Goal: Task Accomplishment & Management: Manage account settings

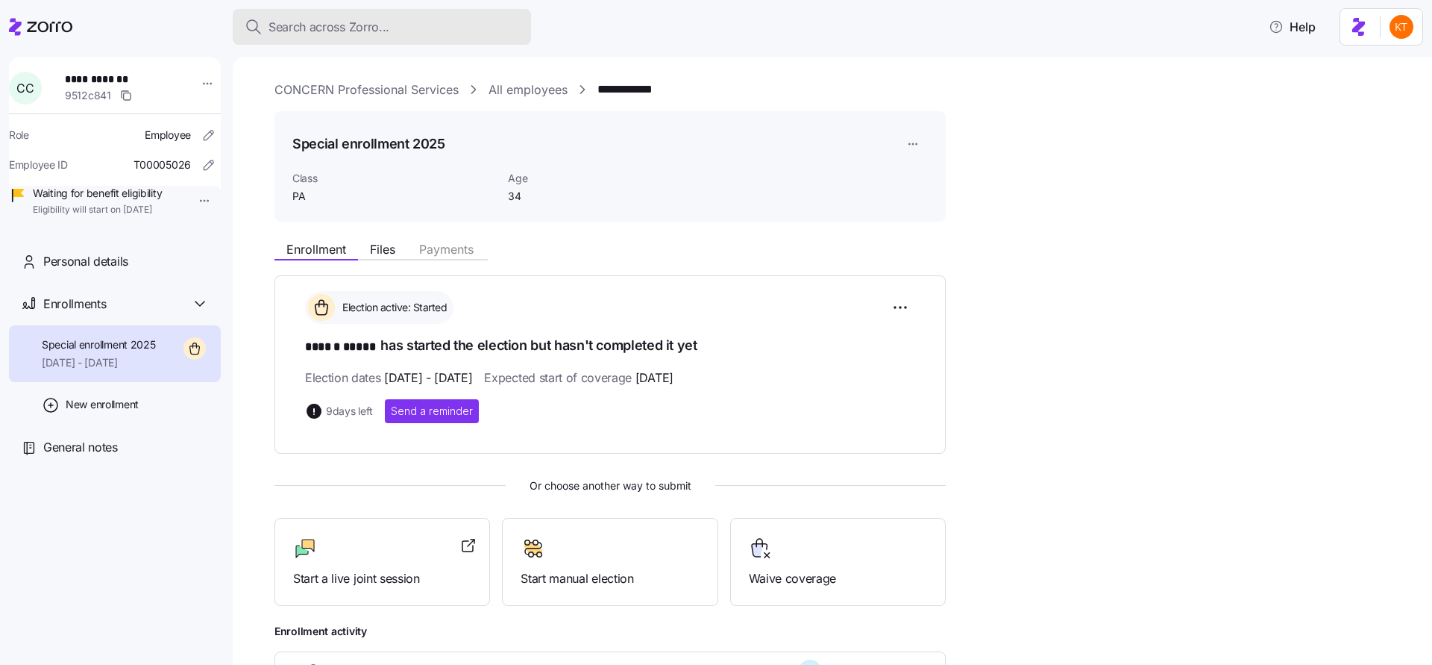
click at [430, 25] on div "Search across Zorro..." at bounding box center [382, 27] width 275 height 19
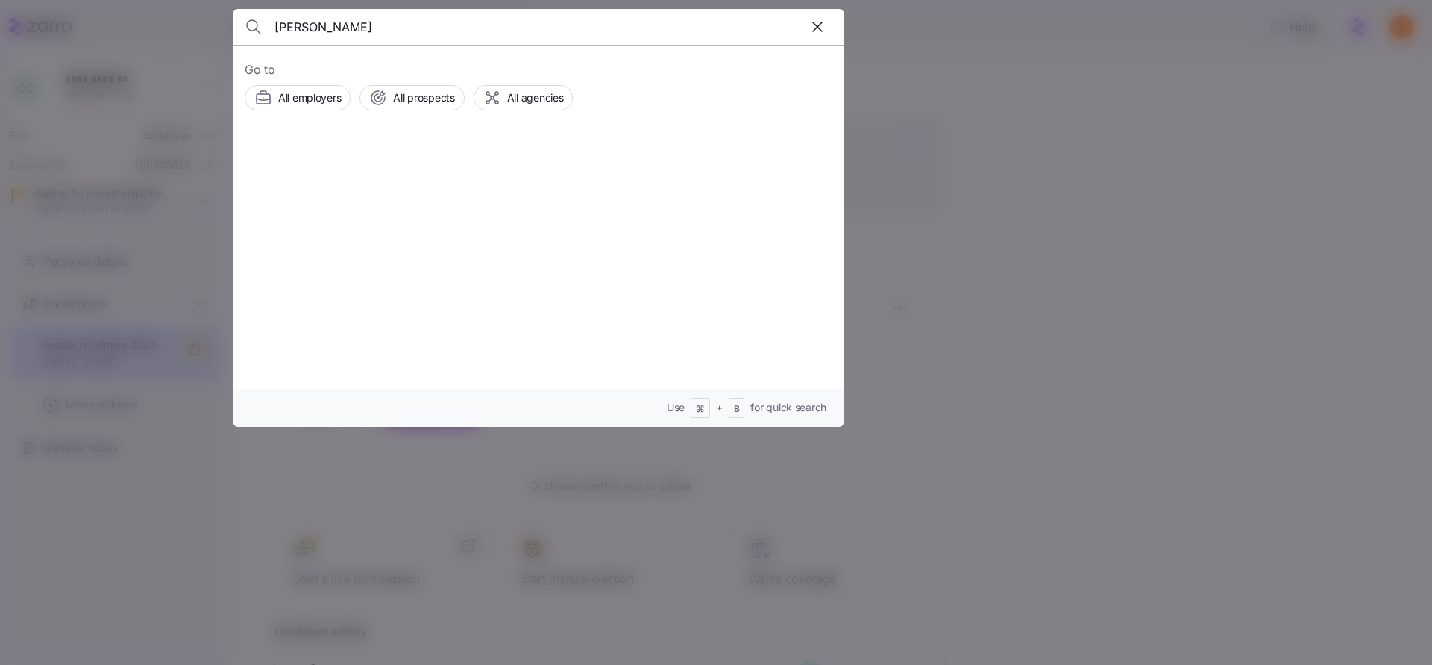
type input "[PERSON_NAME]"
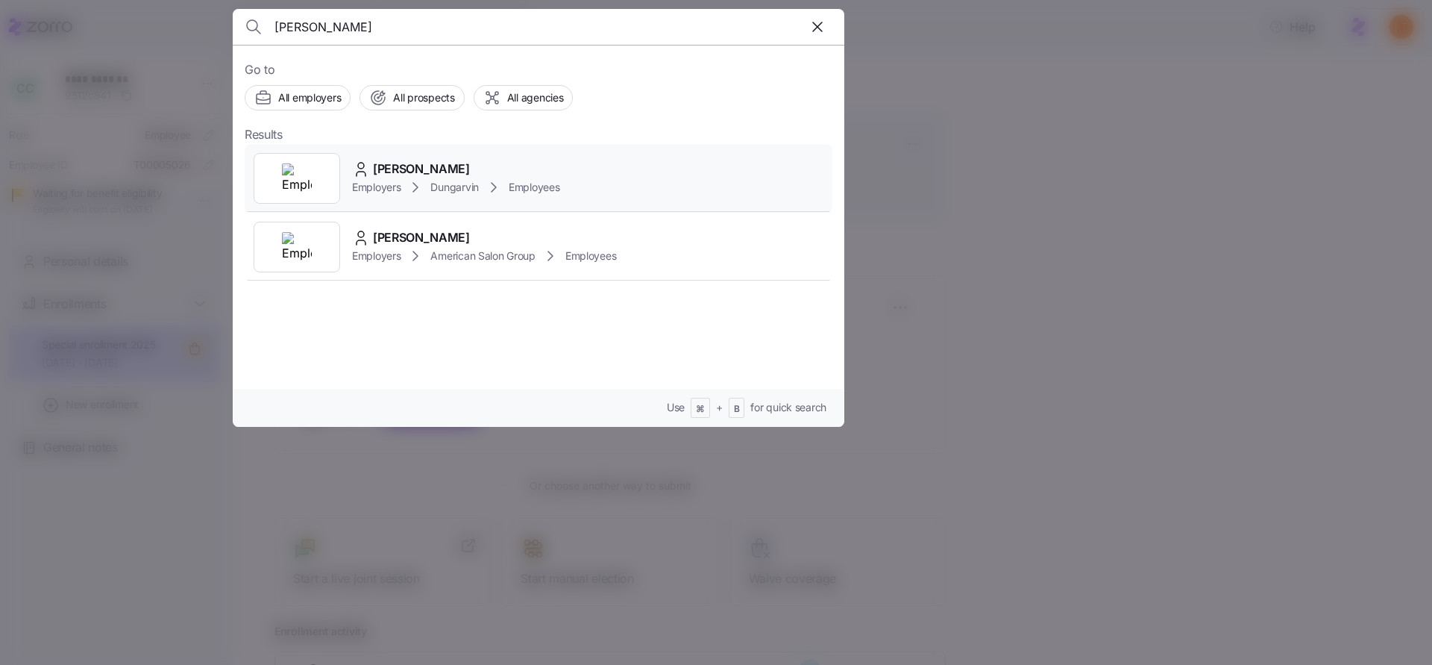
click at [499, 160] on div "[PERSON_NAME]" at bounding box center [455, 169] width 207 height 19
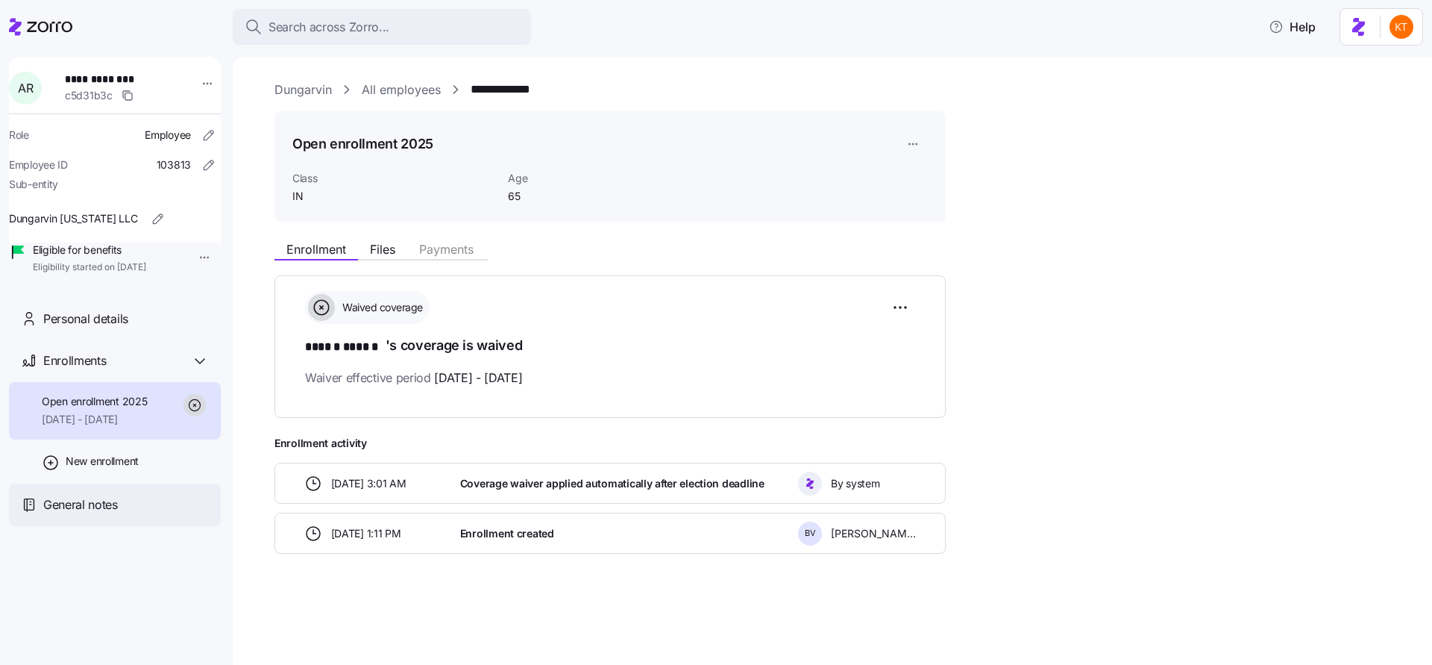
click at [135, 514] on div "General notes" at bounding box center [126, 504] width 166 height 19
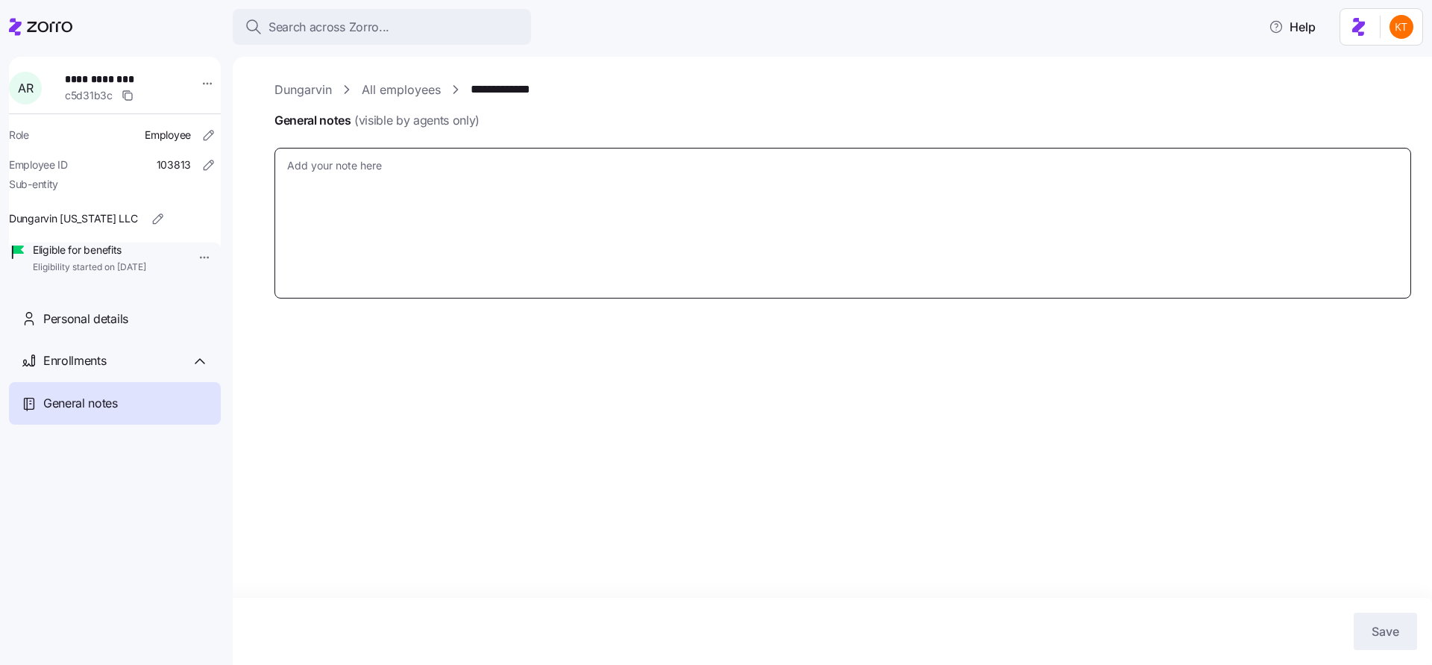
click at [309, 194] on textarea "General notes (visible by agents only)" at bounding box center [843, 223] width 1137 height 151
type textarea "x"
type textarea "N"
type textarea "x"
type textarea "NO"
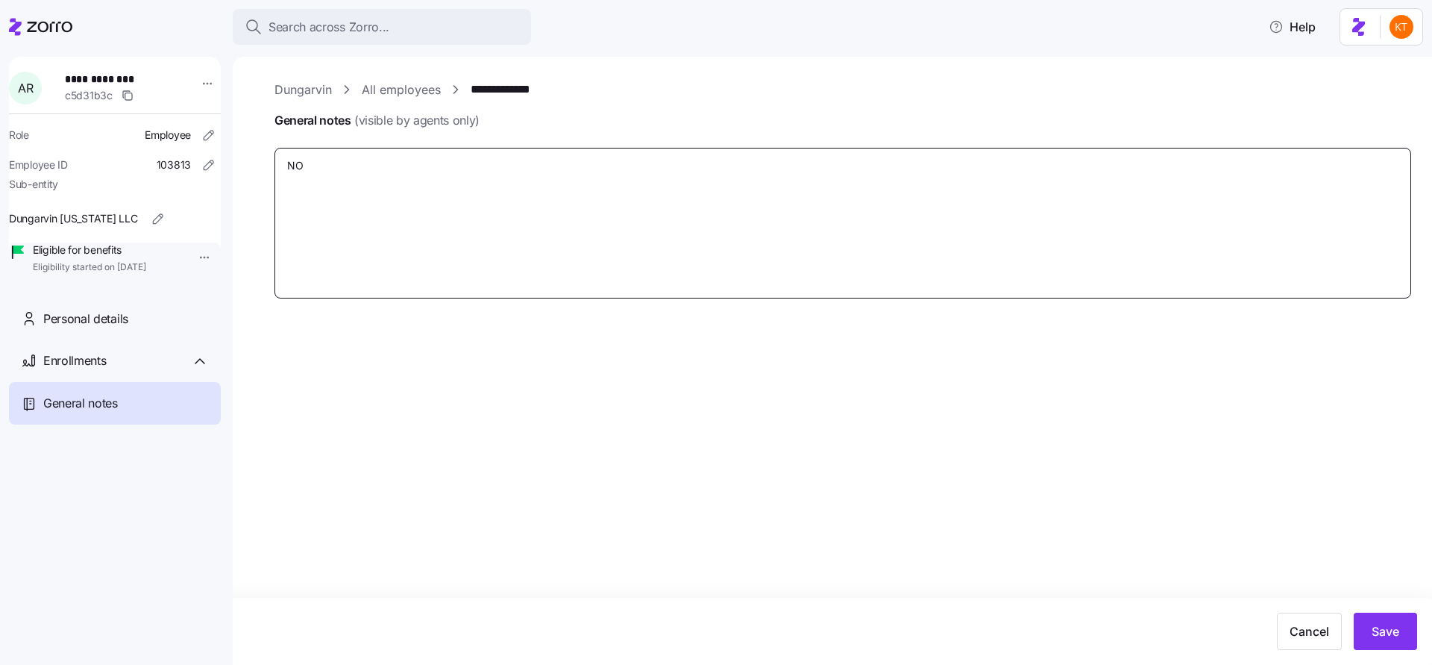
type textarea "x"
type textarea "NOa"
type textarea "x"
type textarea "NOah"
type textarea "x"
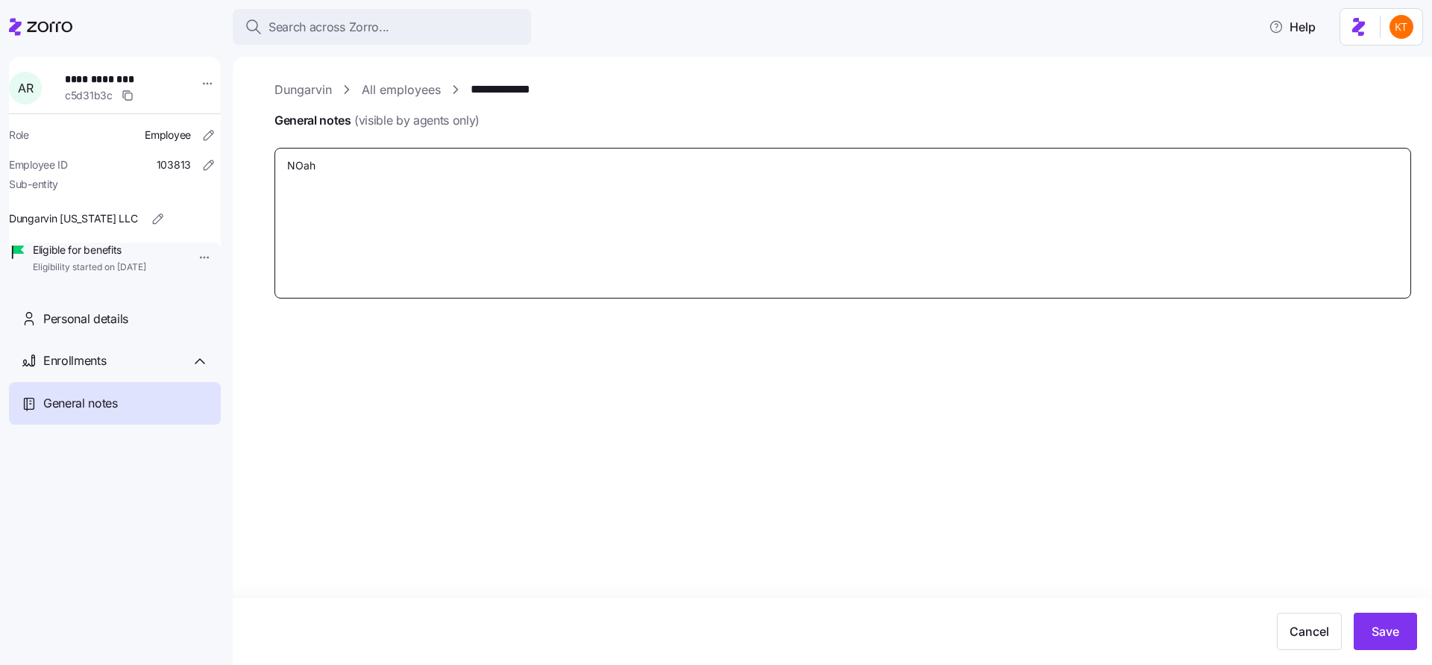
type textarea "NOah"
type textarea "x"
type textarea "NOah"
type textarea "x"
type textarea "NOa"
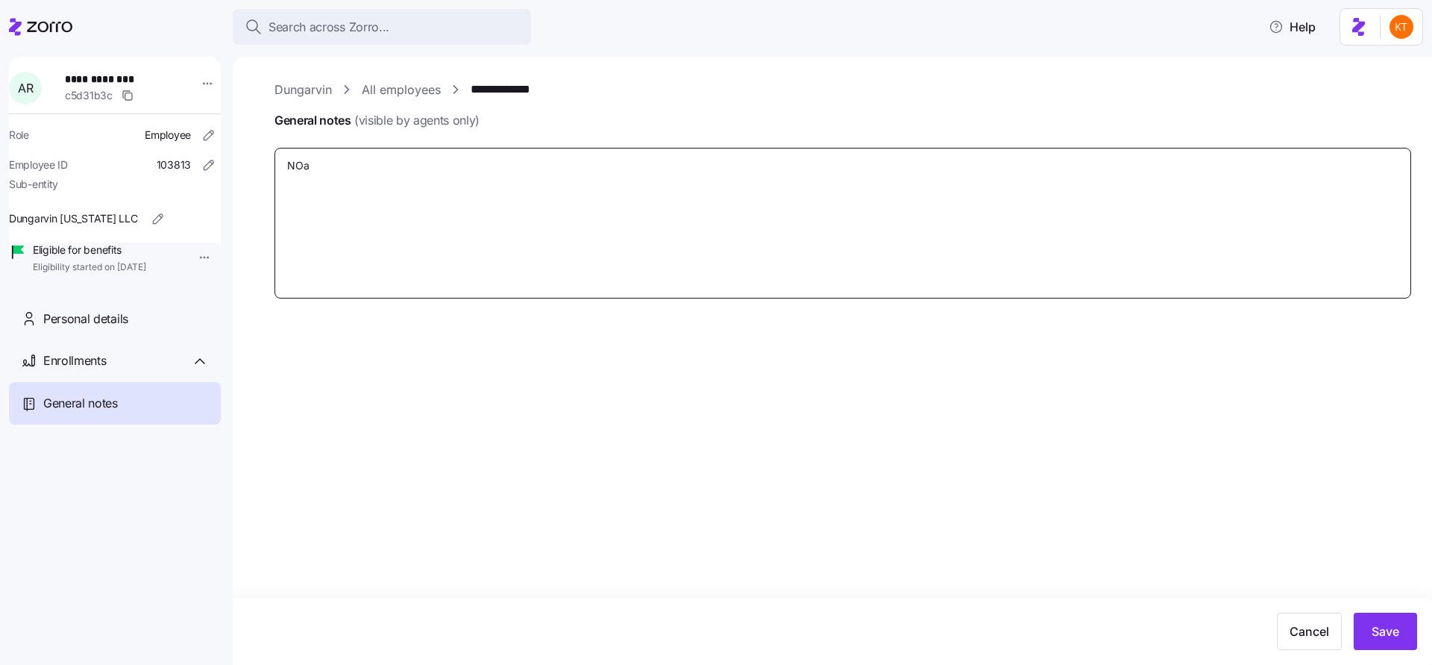
type textarea "x"
type textarea "NO"
type textarea "x"
type textarea "N"
type textarea "x"
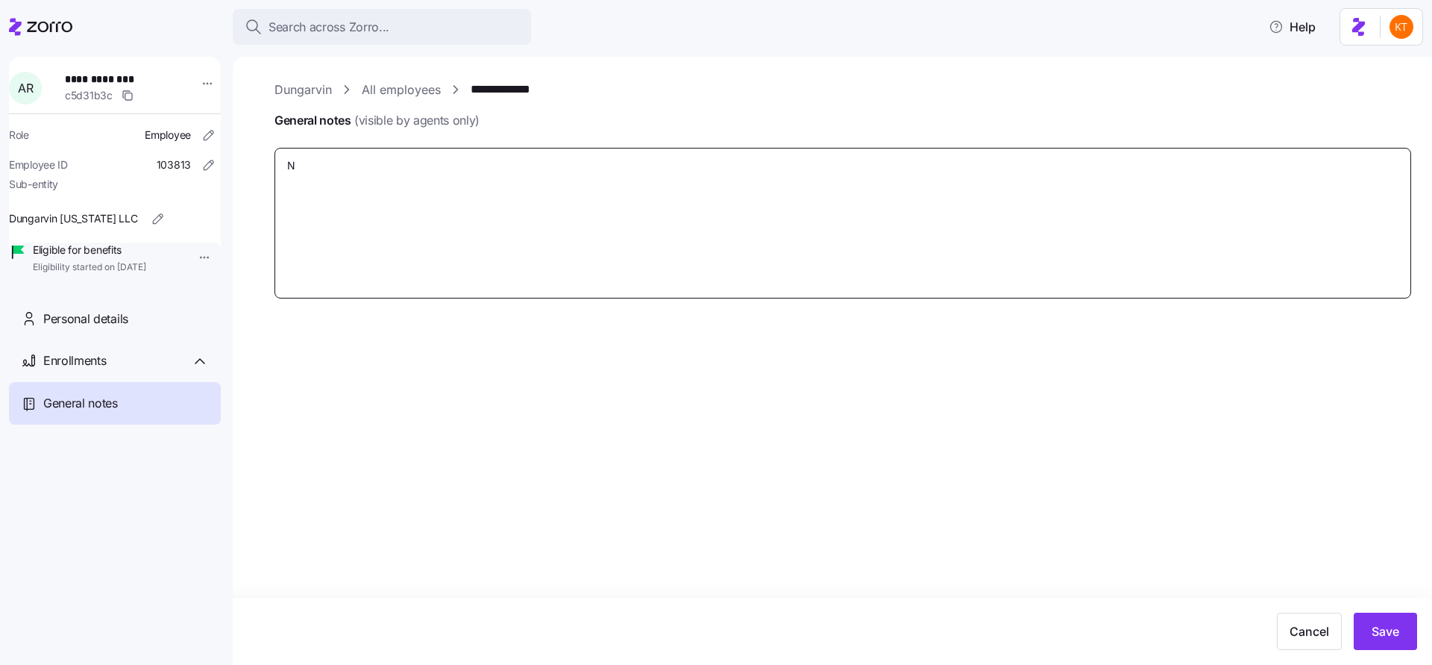
type textarea "No"
type textarea "x"
type textarea "Noa"
type textarea "x"
type textarea "[PERSON_NAME]"
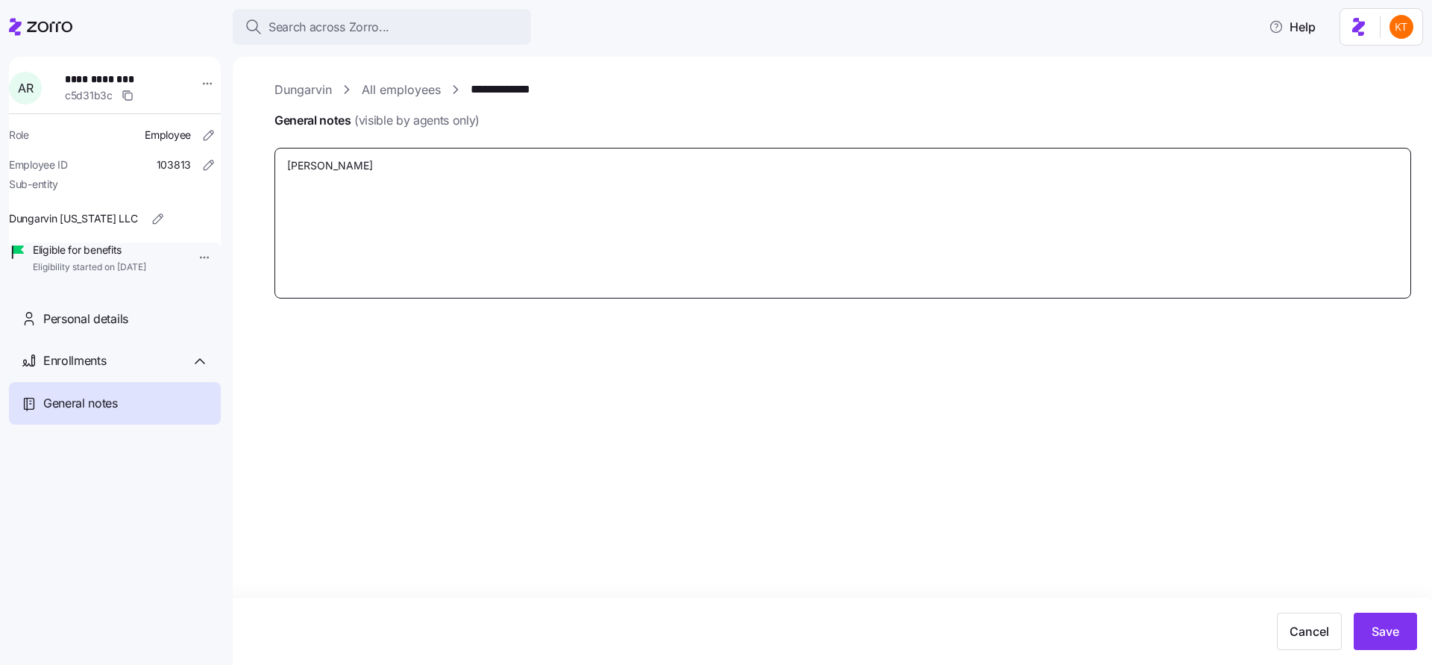
type textarea "x"
type textarea "[PERSON_NAME]"
type textarea "x"
type textarea "[PERSON_NAME]"
type textarea "x"
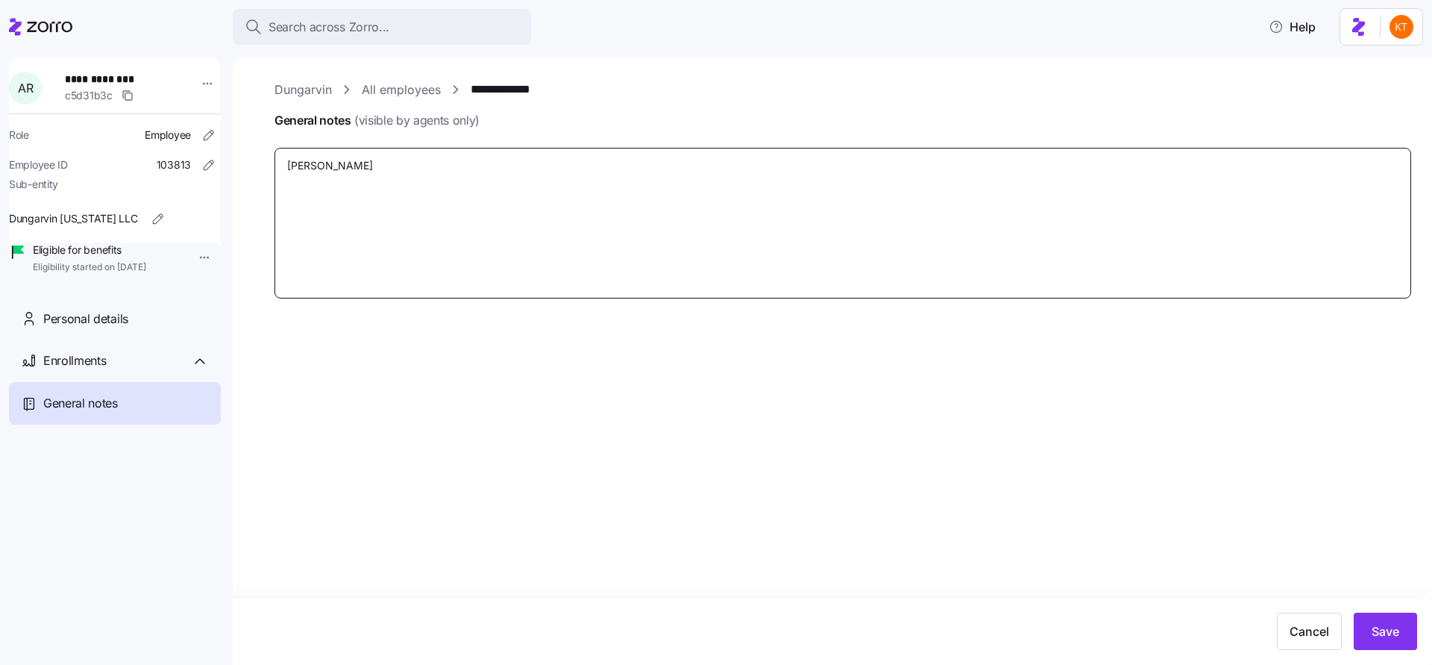
type textarea "[PERSON_NAME]"
type textarea "x"
type textarea "[PERSON_NAME]"
type textarea "x"
type textarea "[PERSON_NAME]"
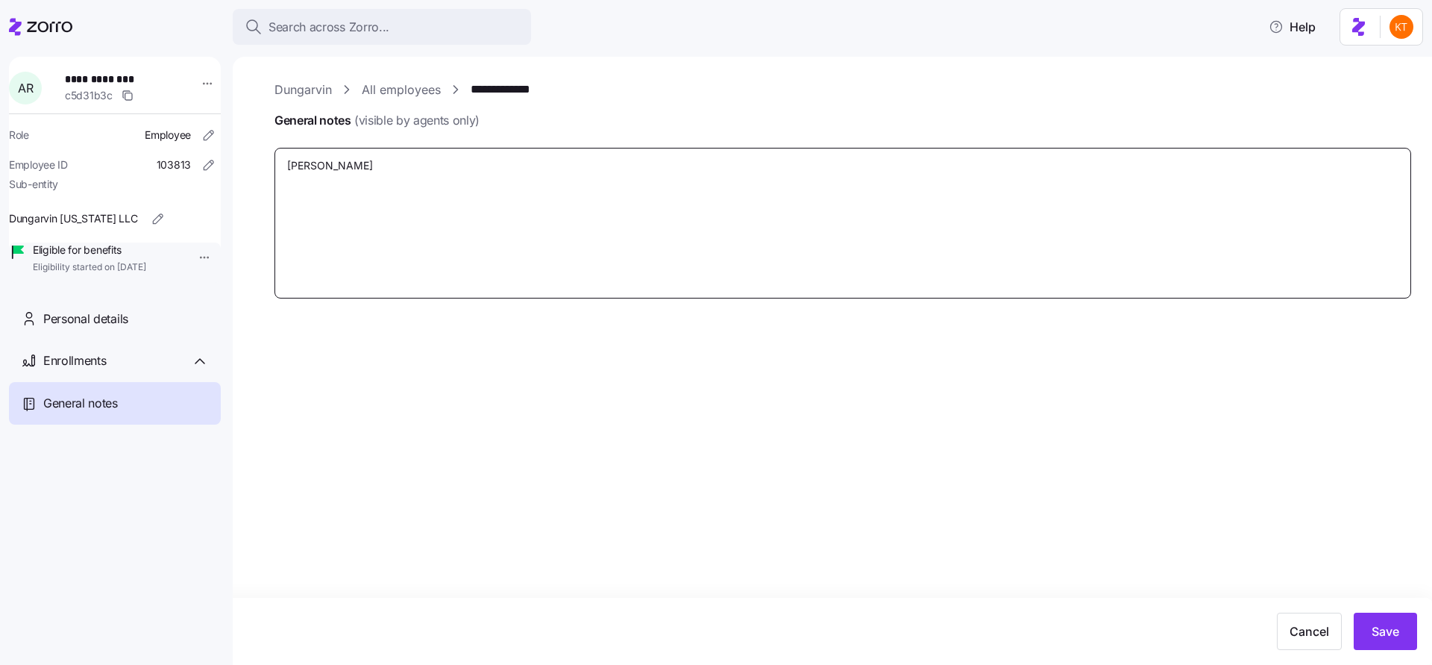
type textarea "x"
type textarea "[PERSON_NAME]"
type textarea "x"
type textarea "[PERSON_NAME]"
type textarea "x"
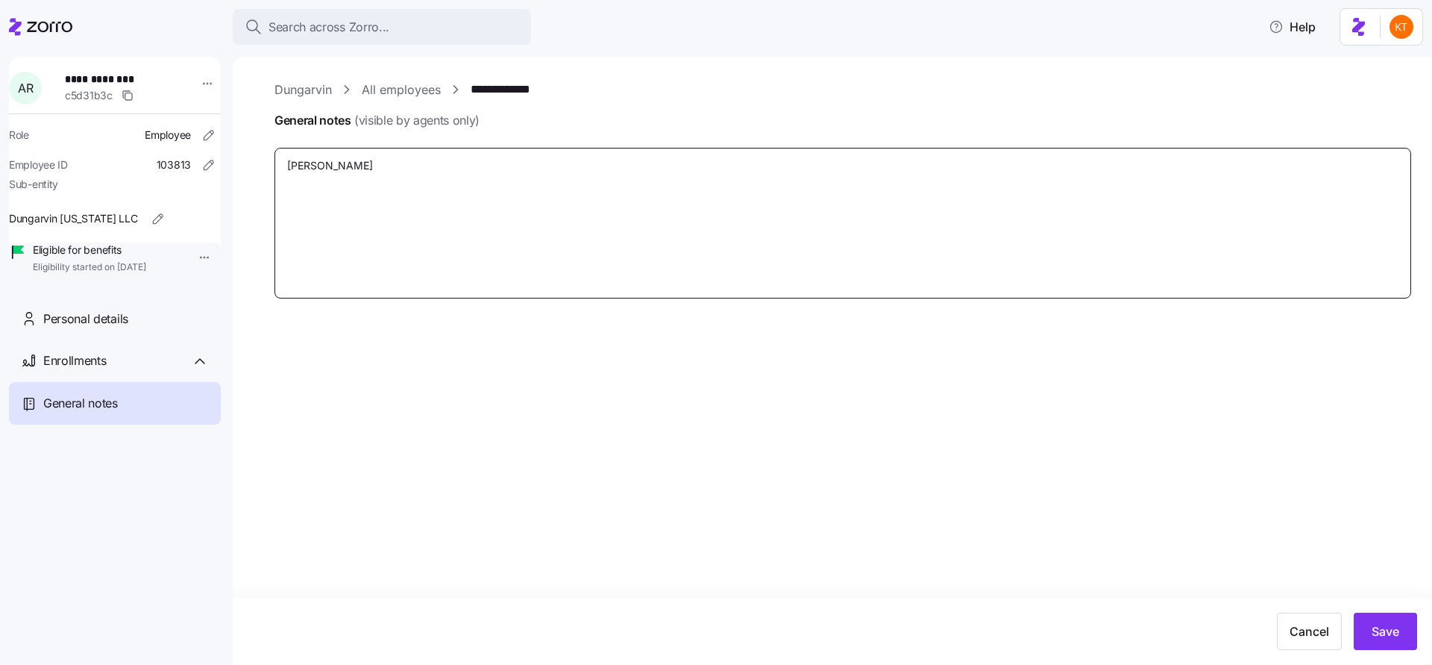
type textarea "[PERSON_NAME]"
click at [285, 165] on textarea "[PERSON_NAME]" at bounding box center [843, 223] width 1137 height 151
type textarea "x"
type textarea "[PERSON_NAME]"
type textarea "x"
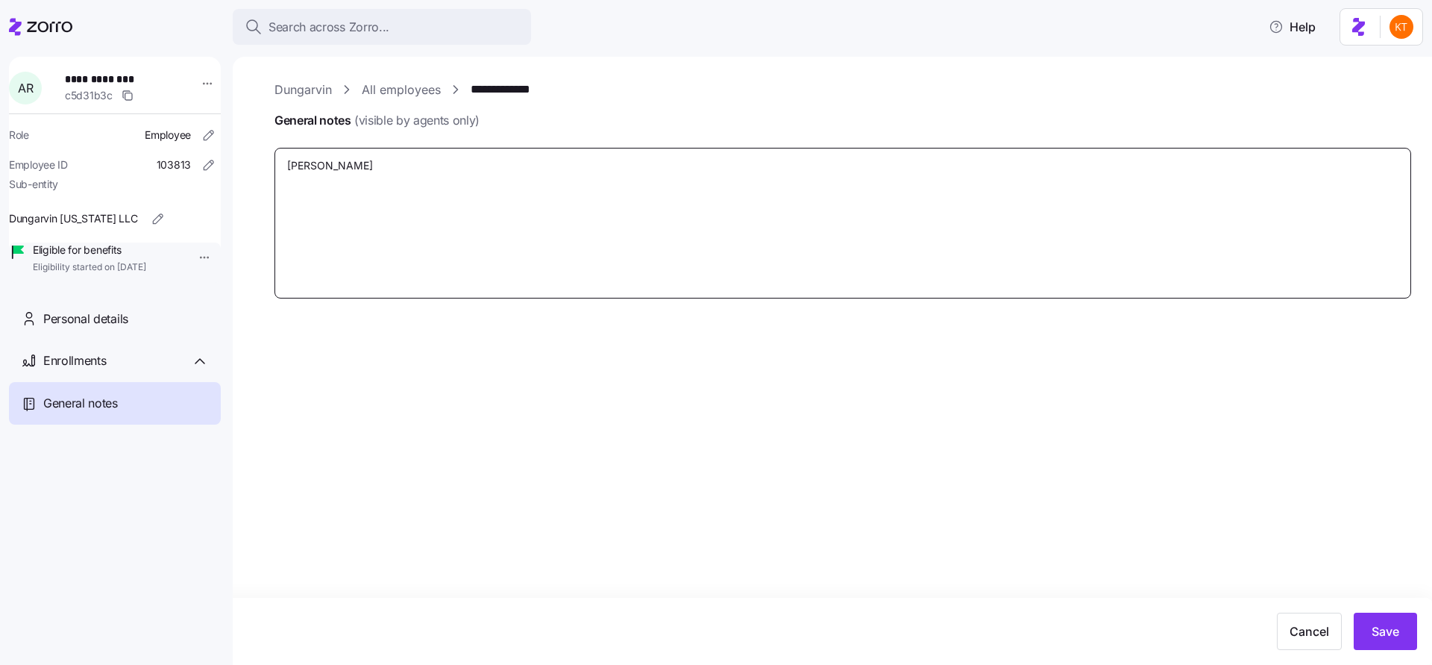
type textarea "[PERSON_NAME]"
type textarea "x"
type textarea "[PERSON_NAME]"
type textarea "x"
type textarea "[PERSON_NAME]"
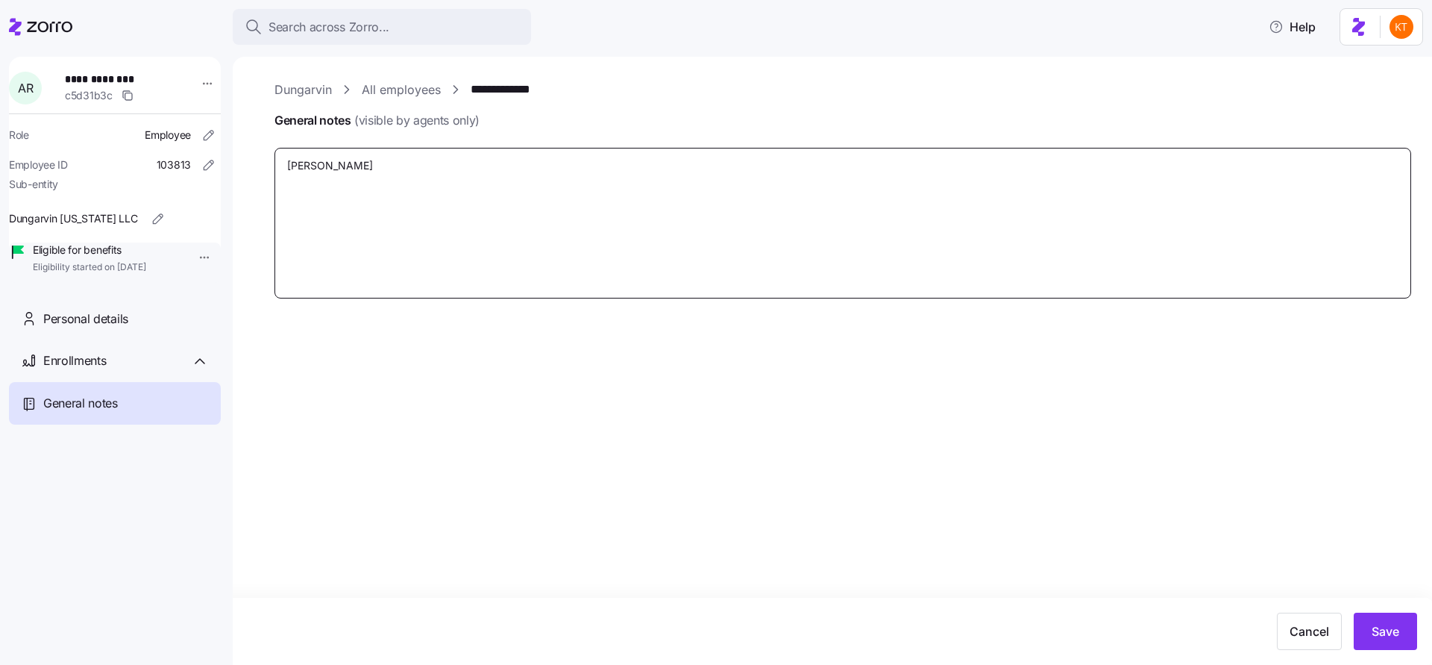
type textarea "x"
type textarea "[PERSON_NAME]"
type textarea "x"
type textarea "Spoke [PERSON_NAME]"
type textarea "x"
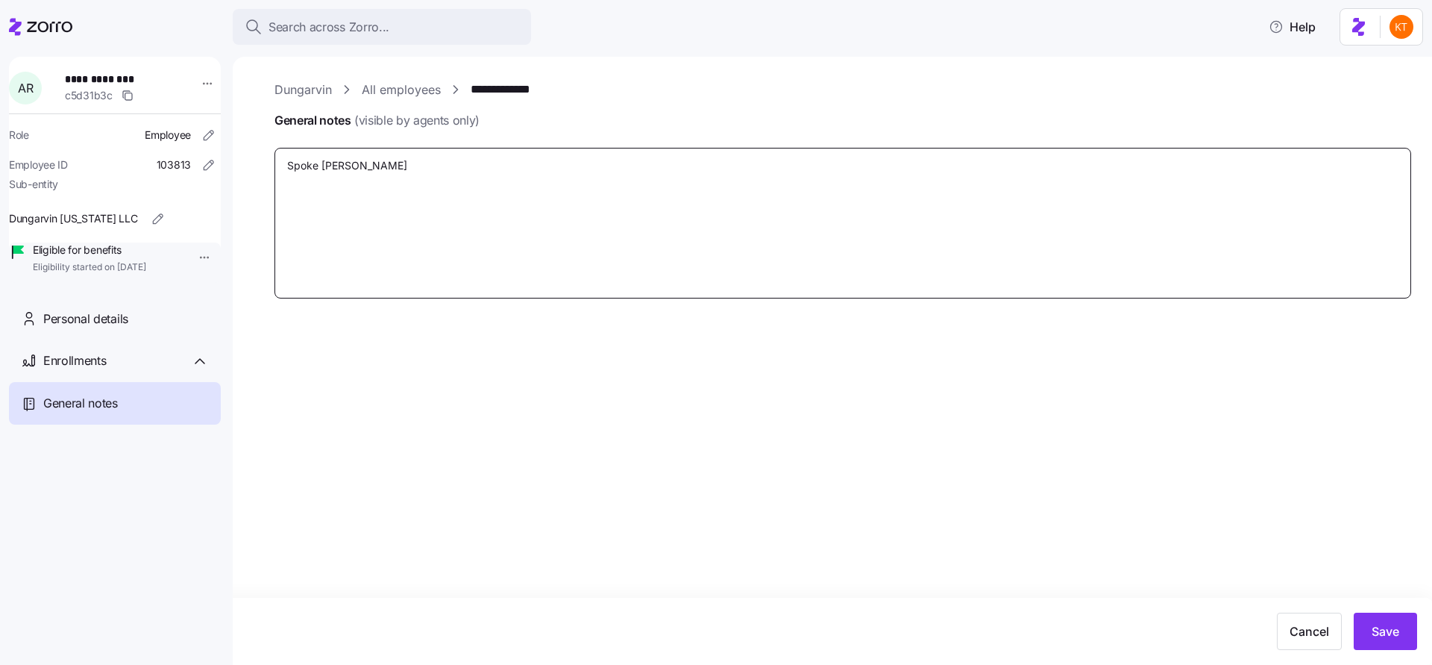
type textarea "Spoke [PERSON_NAME]"
type textarea "x"
type textarea "Spoke [PERSON_NAME]"
type textarea "x"
type textarea "Spoke to [PERSON_NAME]"
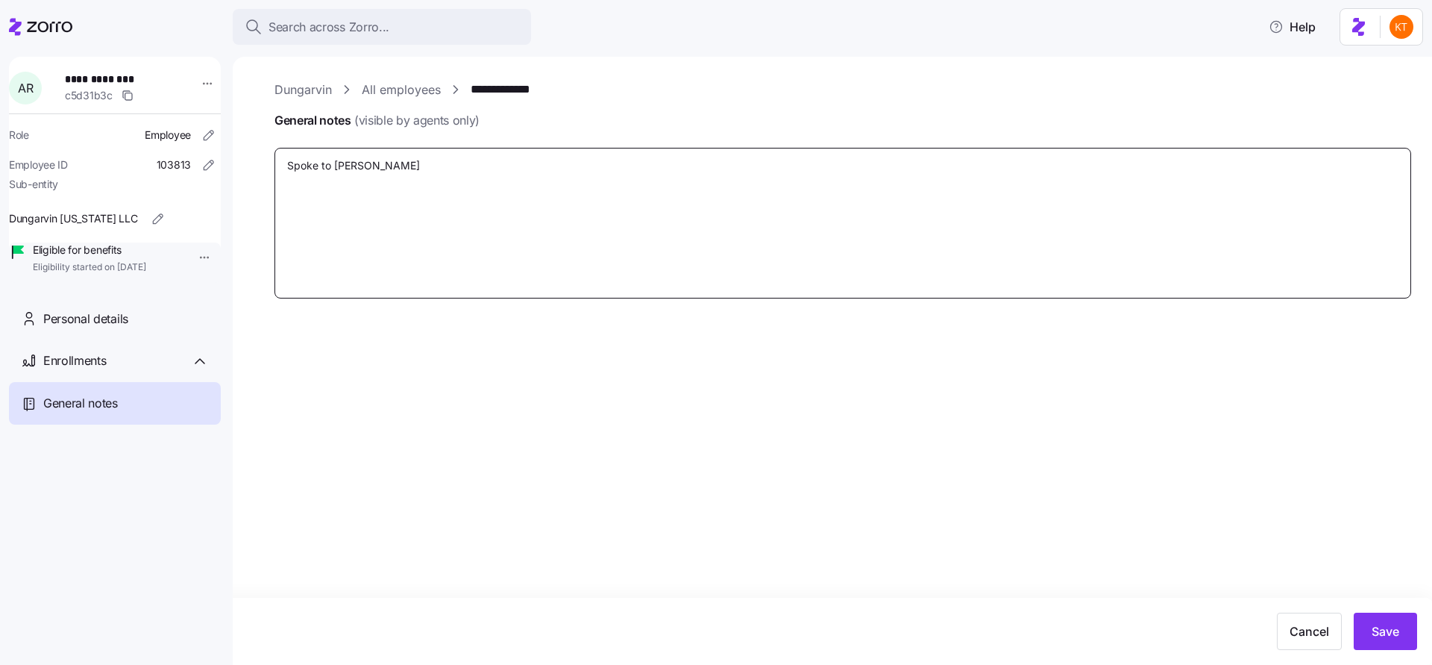
click at [429, 173] on textarea "Spoke to [PERSON_NAME]" at bounding box center [843, 223] width 1137 height 151
type textarea "x"
type textarea "Spoke to [PERSON_NAME]"
type textarea "x"
type textarea "Spoke to [PERSON_NAME]."
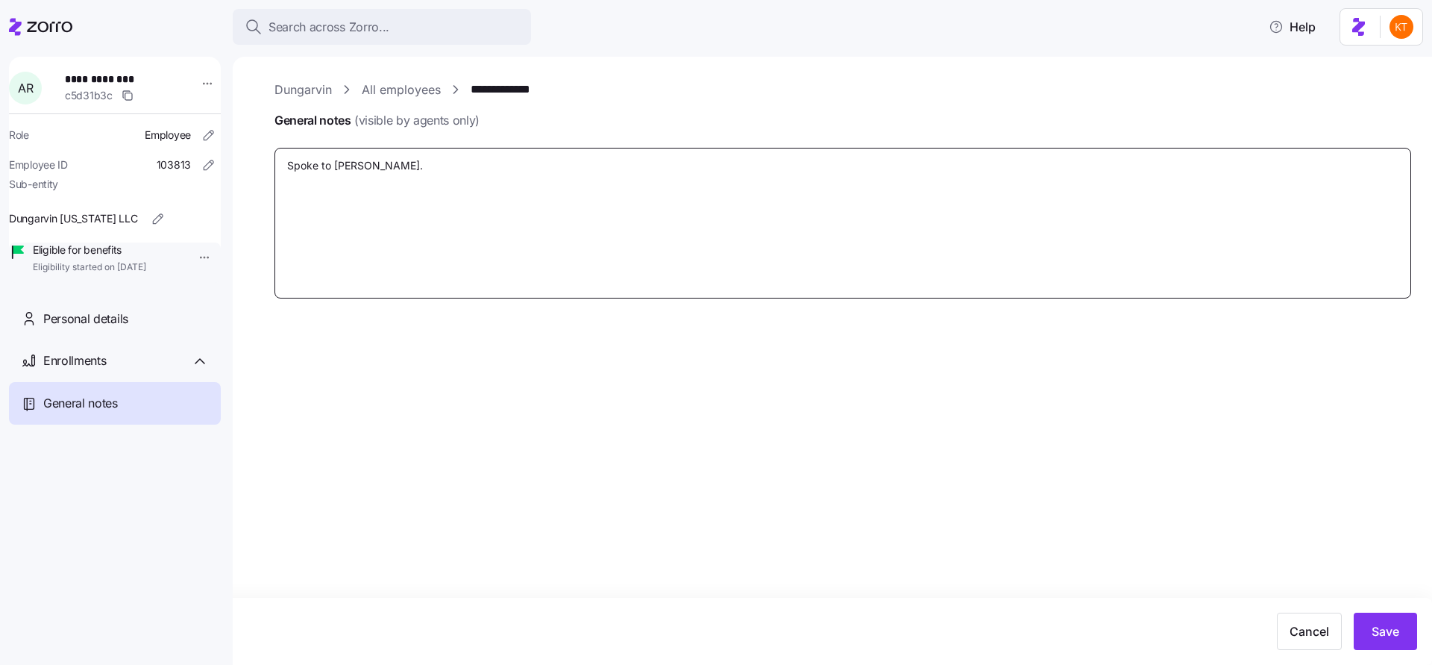
type textarea "x"
type textarea "Spoke to [PERSON_NAME]."
type textarea "x"
type textarea "Spoke to [PERSON_NAME]. S"
type textarea "x"
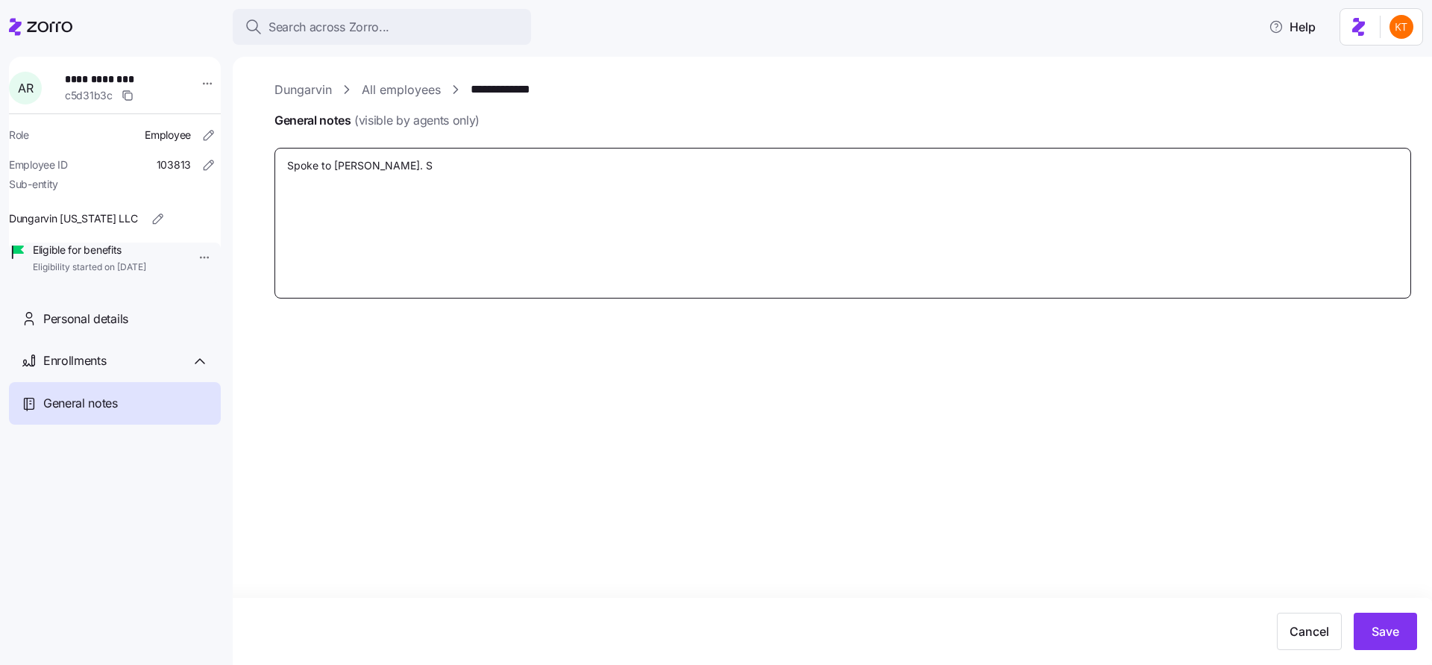
type textarea "Spoke to [PERSON_NAME]. Si"
type textarea "x"
type textarea "Spoke to [PERSON_NAME]. Sig"
type textarea "x"
type textarea "Spoke to [PERSON_NAME]. Sign"
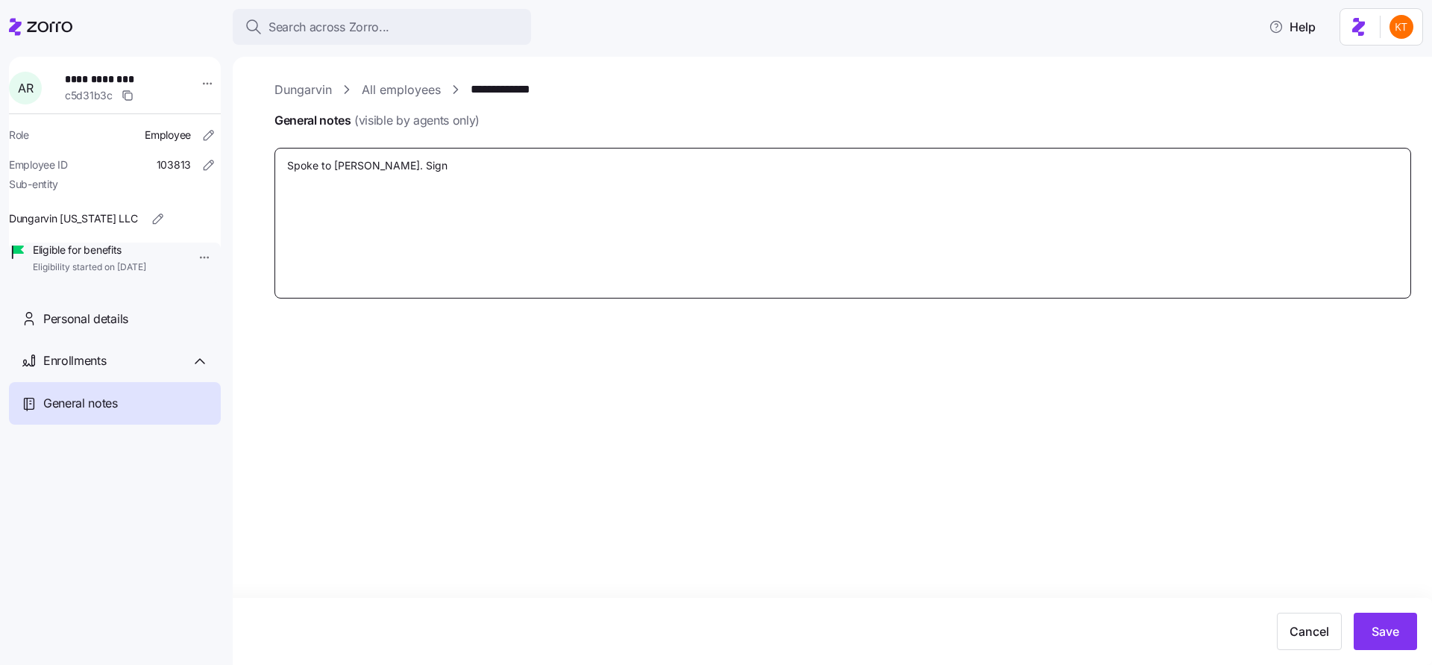
type textarea "x"
type textarea "Spoke to [PERSON_NAME]. [PERSON_NAME]"
type textarea "x"
type textarea "Spoke to [PERSON_NAME]. Signed"
type textarea "x"
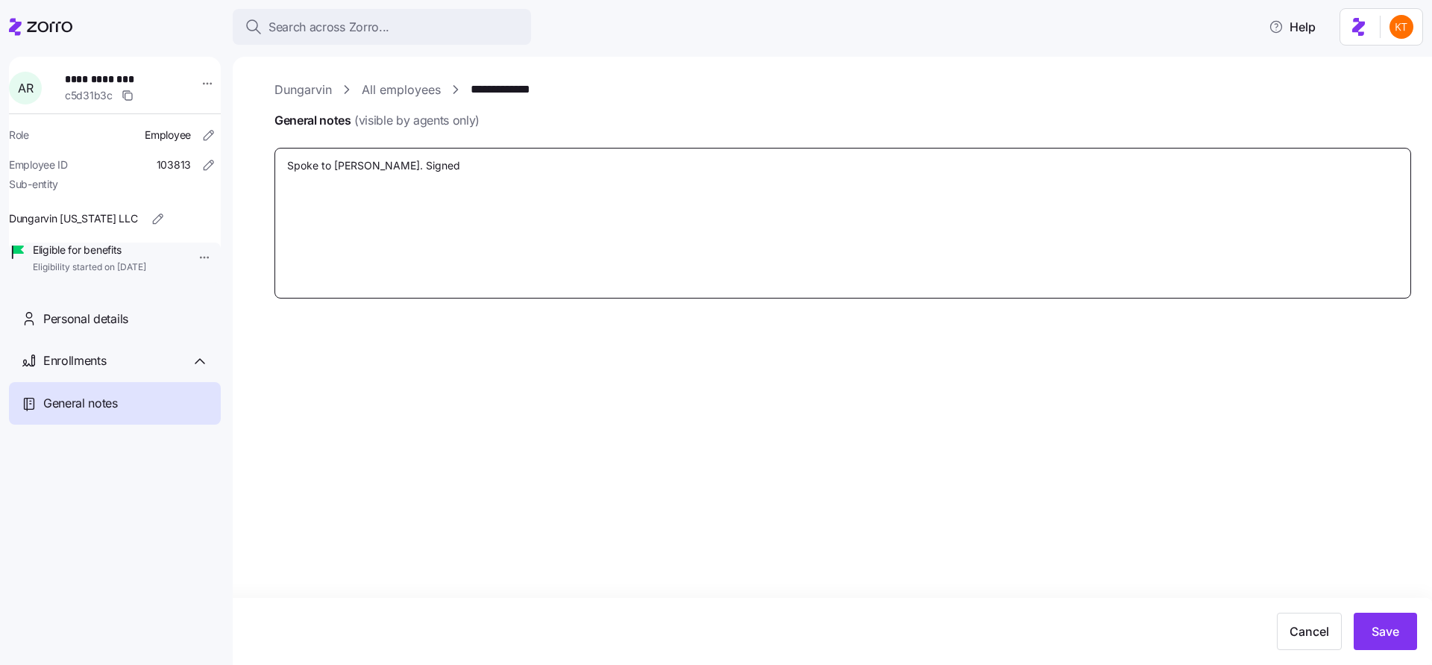
type textarea "Spoke to [PERSON_NAME]. Signed"
type textarea "x"
type textarea "Spoke to [PERSON_NAME]. Signed yo"
type textarea "x"
type textarea "Spoke to [PERSON_NAME]. Signed you"
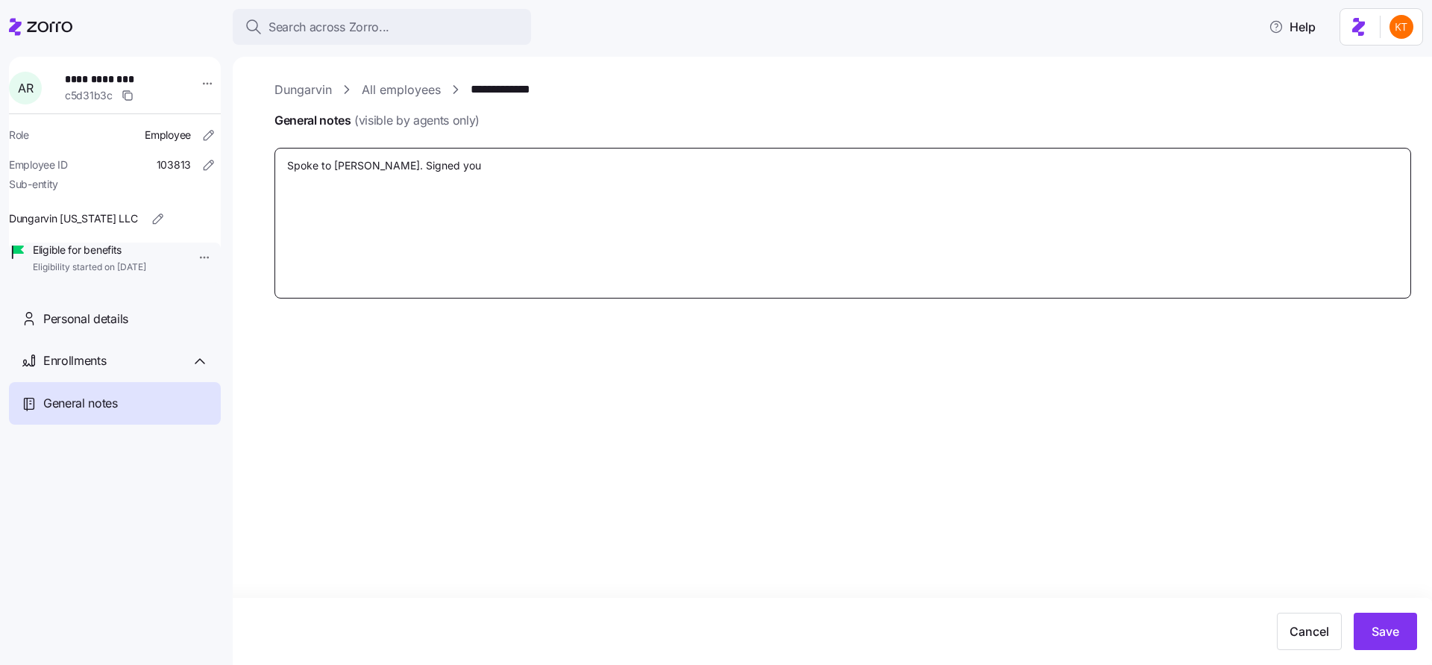
type textarea "x"
type textarea "Spoke to [PERSON_NAME]. Signed you"
type textarea "x"
type textarea "Spoke to [PERSON_NAME]. Signed you u"
type textarea "x"
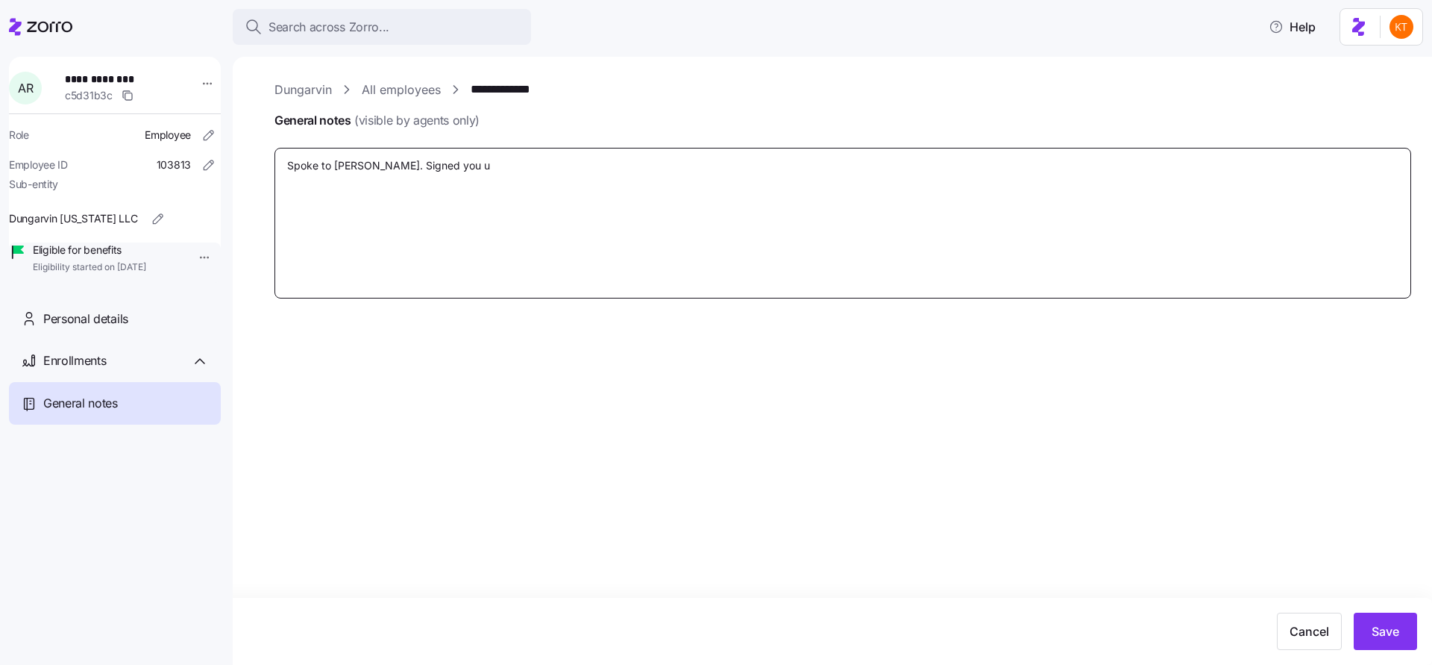
type textarea "Spoke to [PERSON_NAME]. Signed you up"
type textarea "x"
type textarea "Spoke to [PERSON_NAME]. Signed you up"
type textarea "x"
type textarea "Spoke to [PERSON_NAME]. Signed you up f"
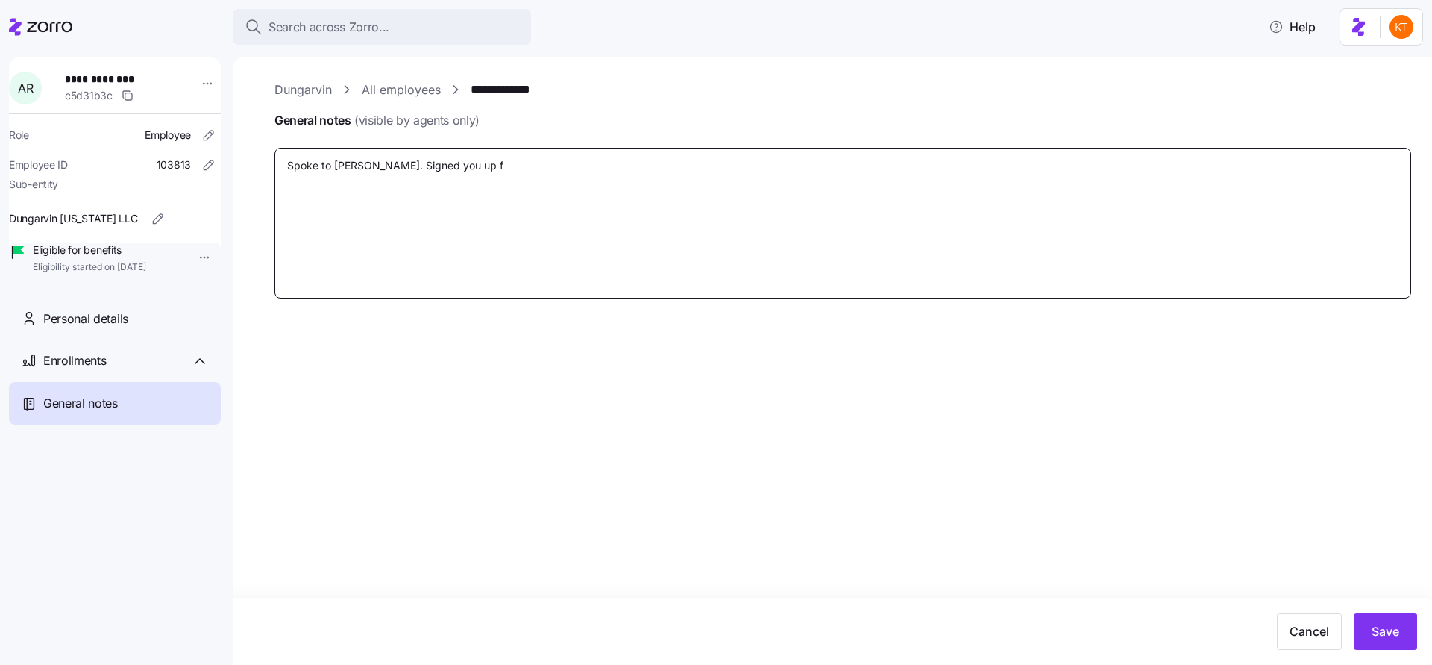
type textarea "x"
type textarea "Spoke to [PERSON_NAME]. Signed you up fo"
type textarea "x"
type textarea "Spoke to [PERSON_NAME]. Signed you up for"
type textarea "x"
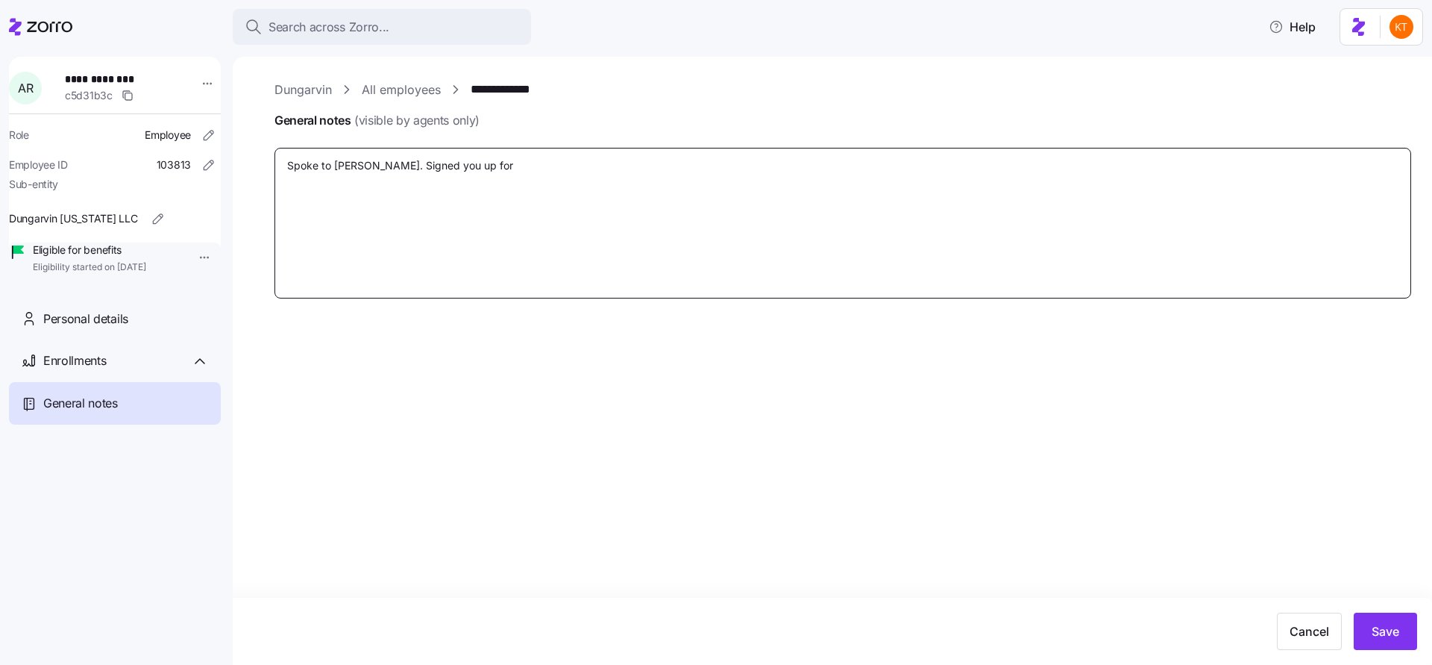
type textarea "Spoke to [PERSON_NAME]. Signed you up for"
type textarea "x"
type textarea "Spoke to [PERSON_NAME]. Signed you up for a"
type textarea "x"
type textarea "Spoke to [PERSON_NAME]. Signed you up for a"
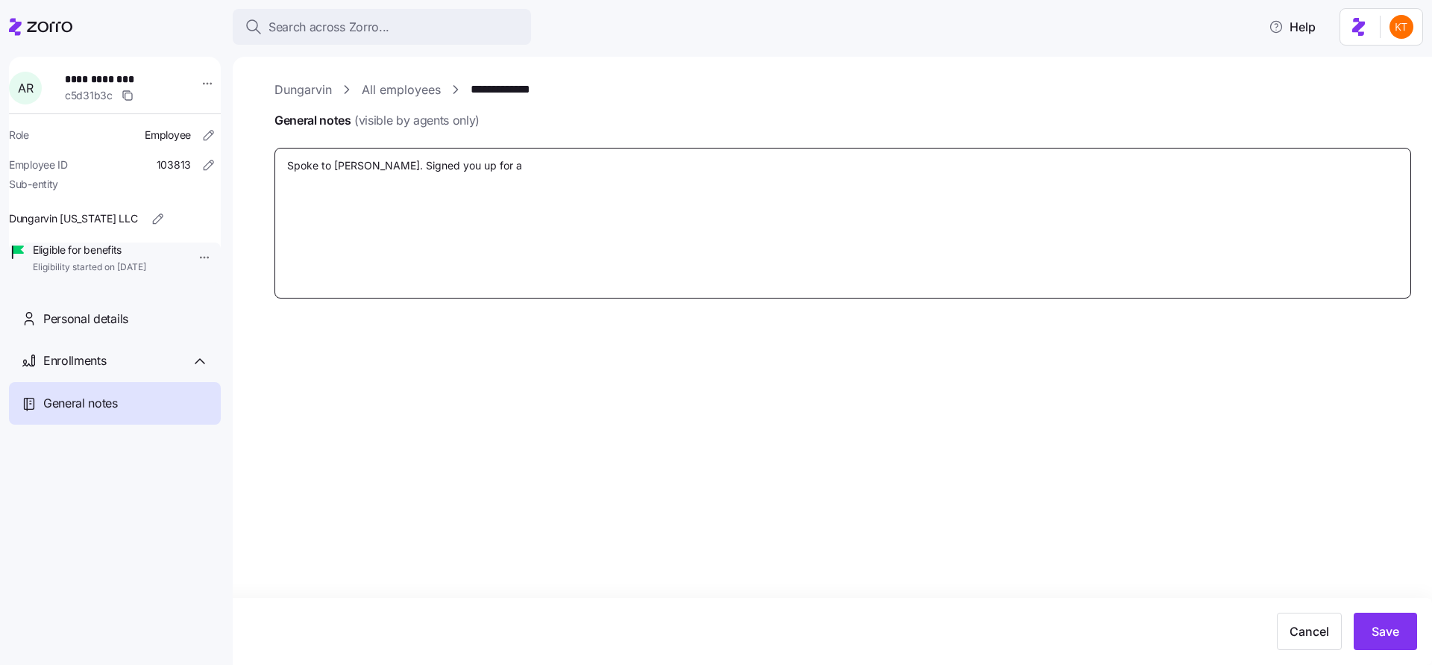
type textarea "x"
type textarea "Spoke to [PERSON_NAME]. Signed you up for a C"
type textarea "x"
type textarea "Spoke to [PERSON_NAME]. Signed you up for a CI"
type textarea "x"
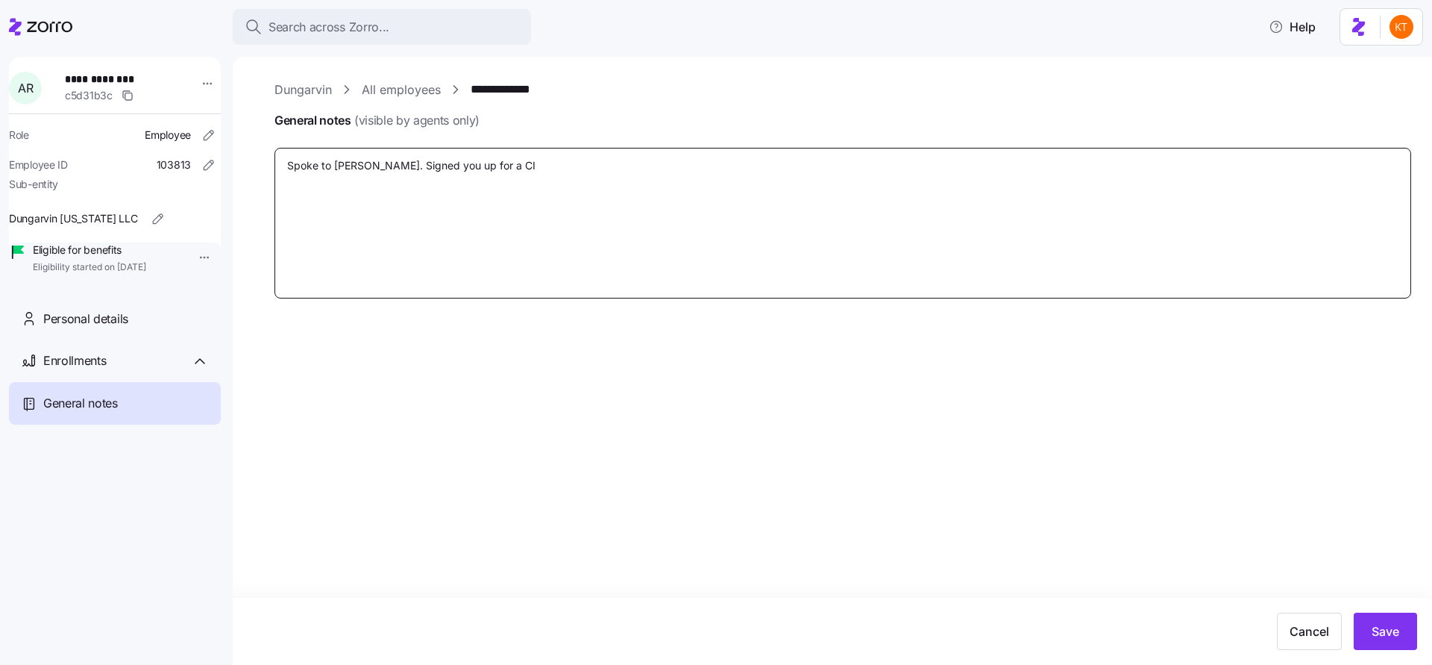
type textarea "Spoke to [PERSON_NAME]. Signed you up for a CIg"
type textarea "x"
type textarea "Spoke to [PERSON_NAME]. Signed you up for a CIgh"
type textarea "x"
type textarea "Spoke to [PERSON_NAME]. Signed you up for a CIg"
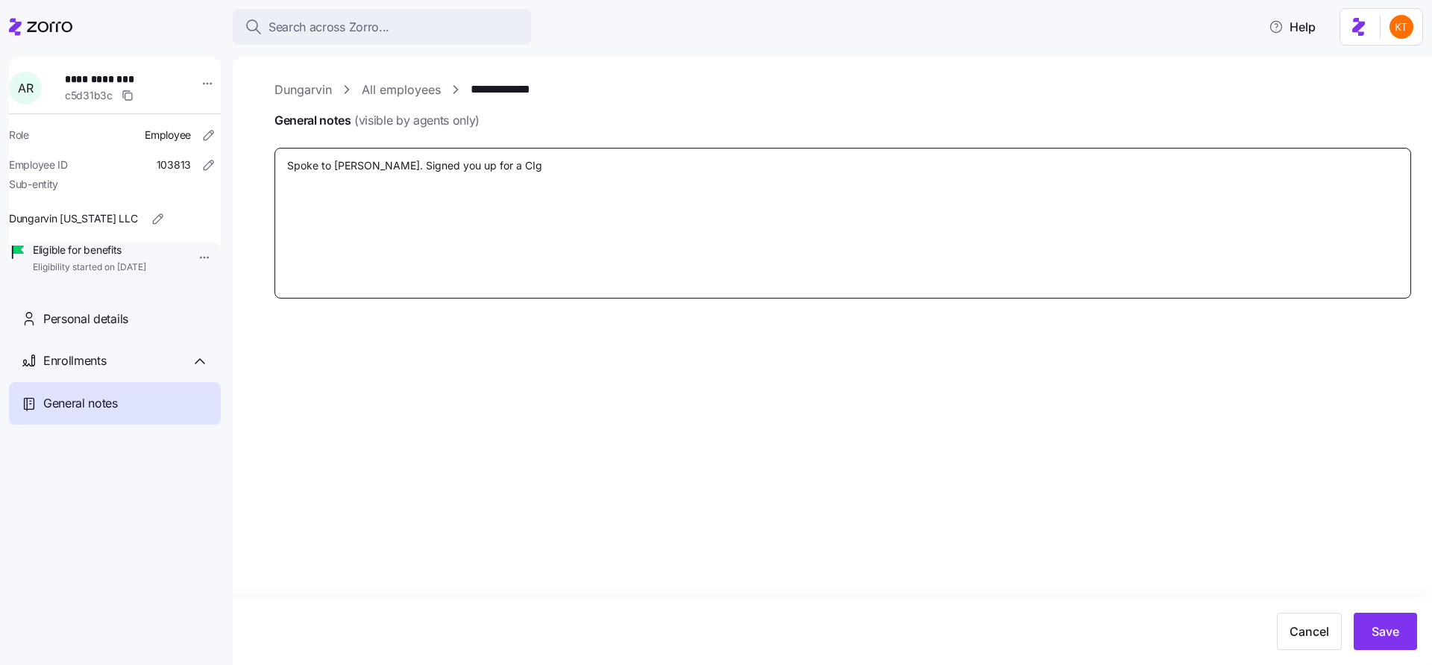
type textarea "x"
type textarea "Spoke to [PERSON_NAME]. Signed you up for a CI"
type textarea "x"
type textarea "Spoke to [PERSON_NAME]. Signed you up for a C"
type textarea "x"
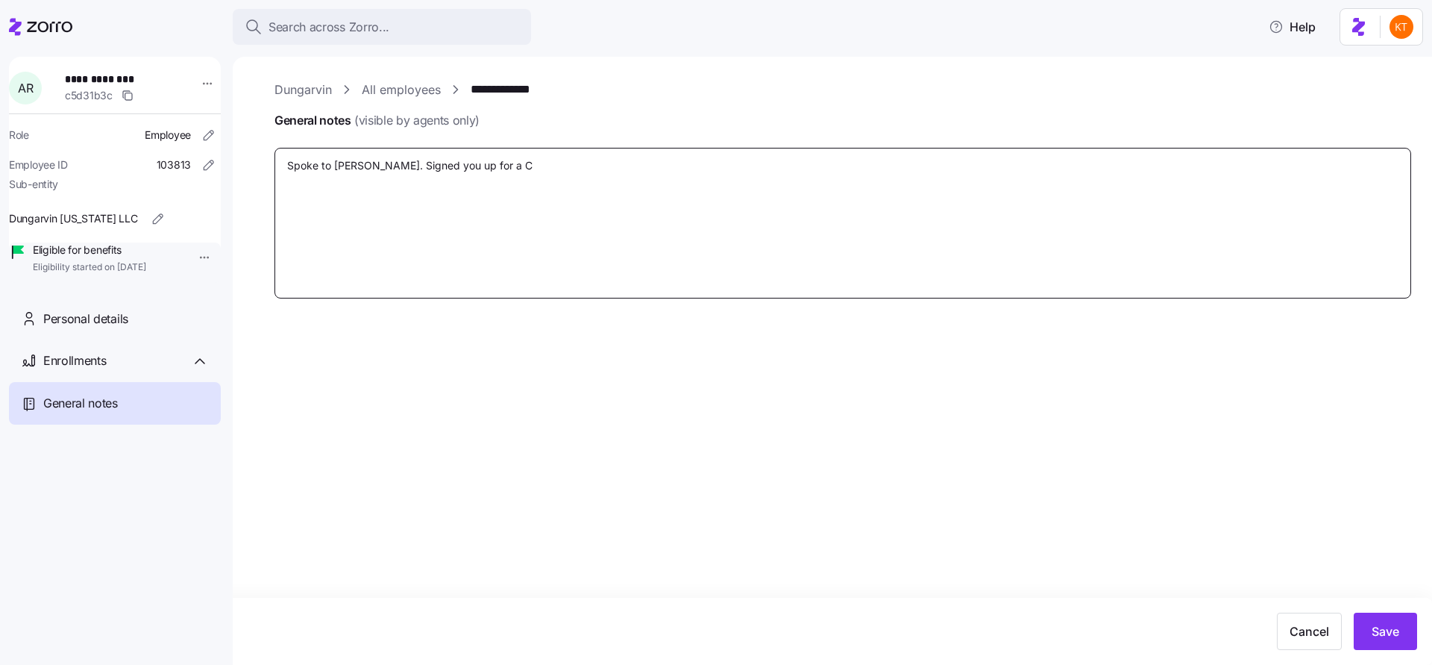
type textarea "Spoke to [PERSON_NAME]. Signed you up for a Ci"
type textarea "x"
type textarea "Spoke to [PERSON_NAME]. Signed you up for a Cig"
type textarea "x"
type textarea "Spoke to [PERSON_NAME]. Signed you up for a Cign"
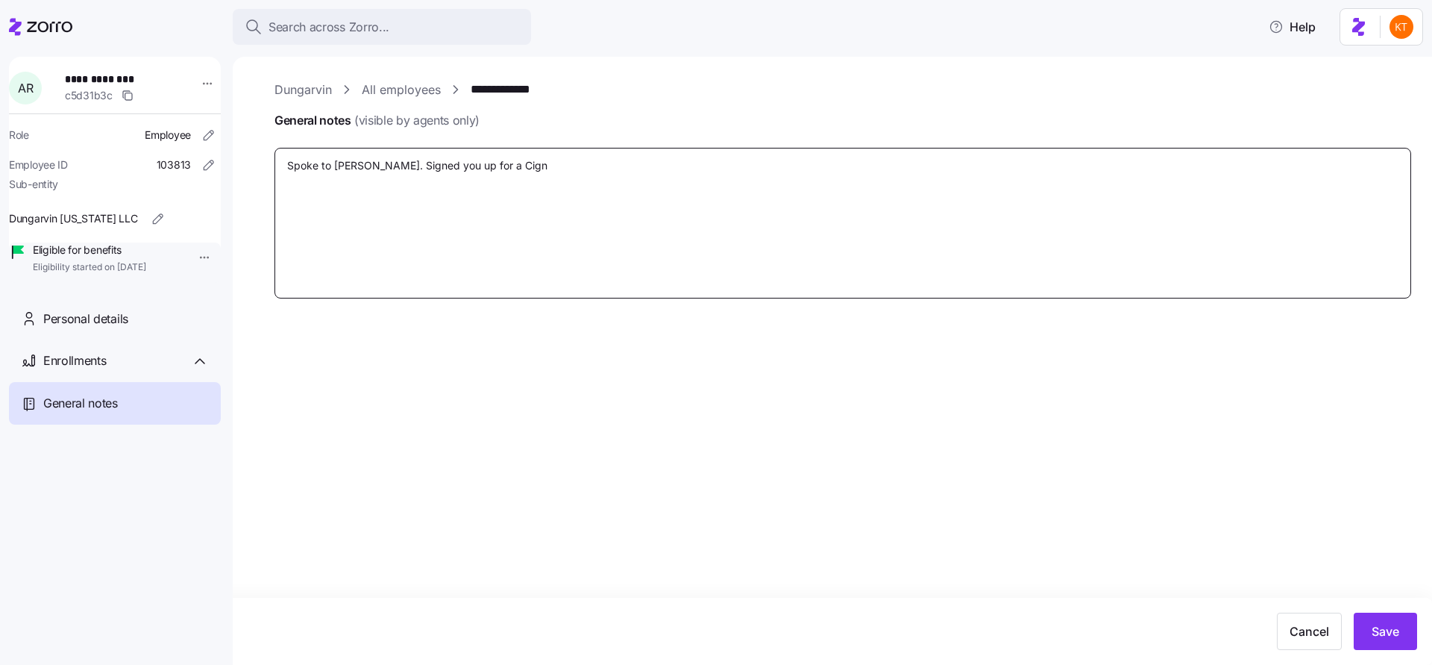
type textarea "x"
type textarea "Spoke to [PERSON_NAME]. Signed you up for a Cigna"
type textarea "x"
type textarea "Spoke to [PERSON_NAME]. Signed you up for a Cigna"
type textarea "x"
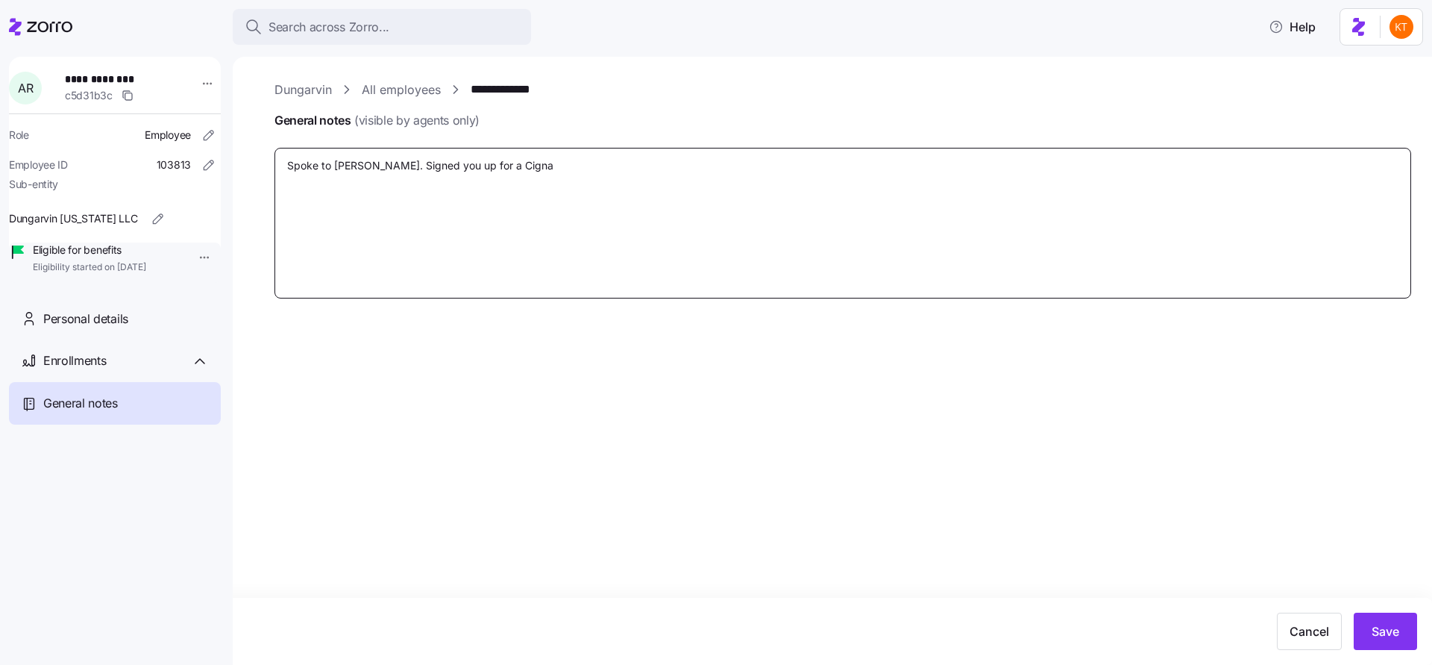
type textarea "Spoke to [PERSON_NAME]. Signed you up for a Cigna M"
type textarea "x"
type textarea "Spoke to [PERSON_NAME]. Signed you up for a Cigna Me"
type textarea "x"
type textarea "Spoke to [PERSON_NAME]. Signed you up for a Cigna Medi"
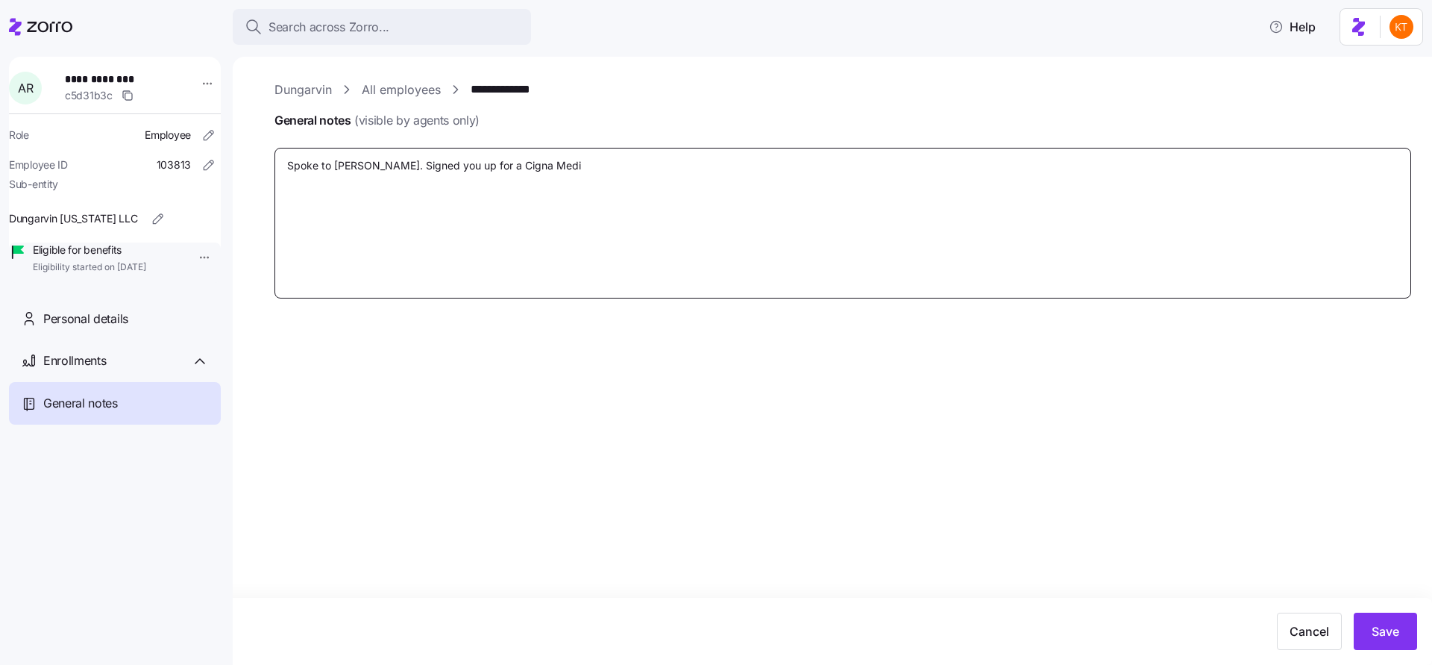
type textarea "x"
type textarea "Spoke to [PERSON_NAME]. Signed you up for a Cigna Med"
type textarea "x"
type textarea "Spoke to [PERSON_NAME]. Signed you up for a Cigna Me"
type textarea "x"
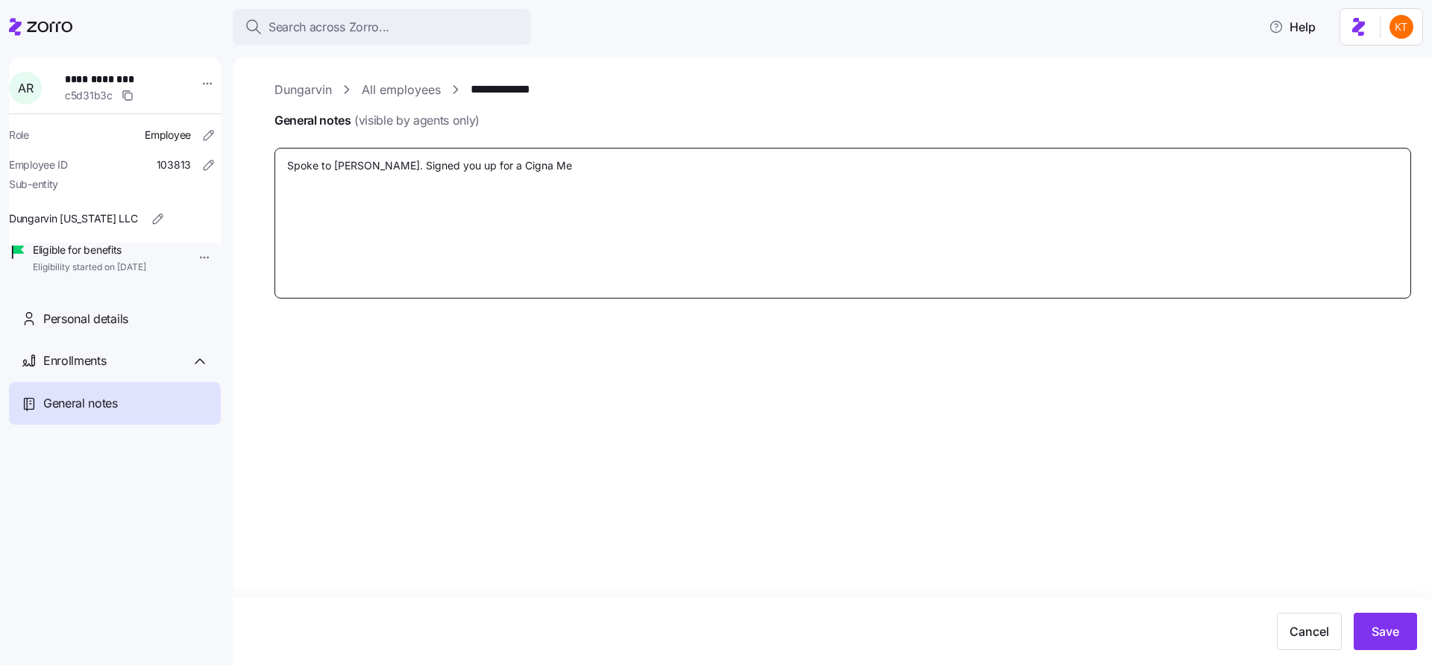
type textarea "Spoke to [PERSON_NAME]. Signed you up for a Cigna M"
type textarea "x"
type textarea "Spoke to [PERSON_NAME]. Signed you up for a Cigna"
type textarea "x"
type textarea "Spoke to [PERSON_NAME]. Signed you up for a Cigna S"
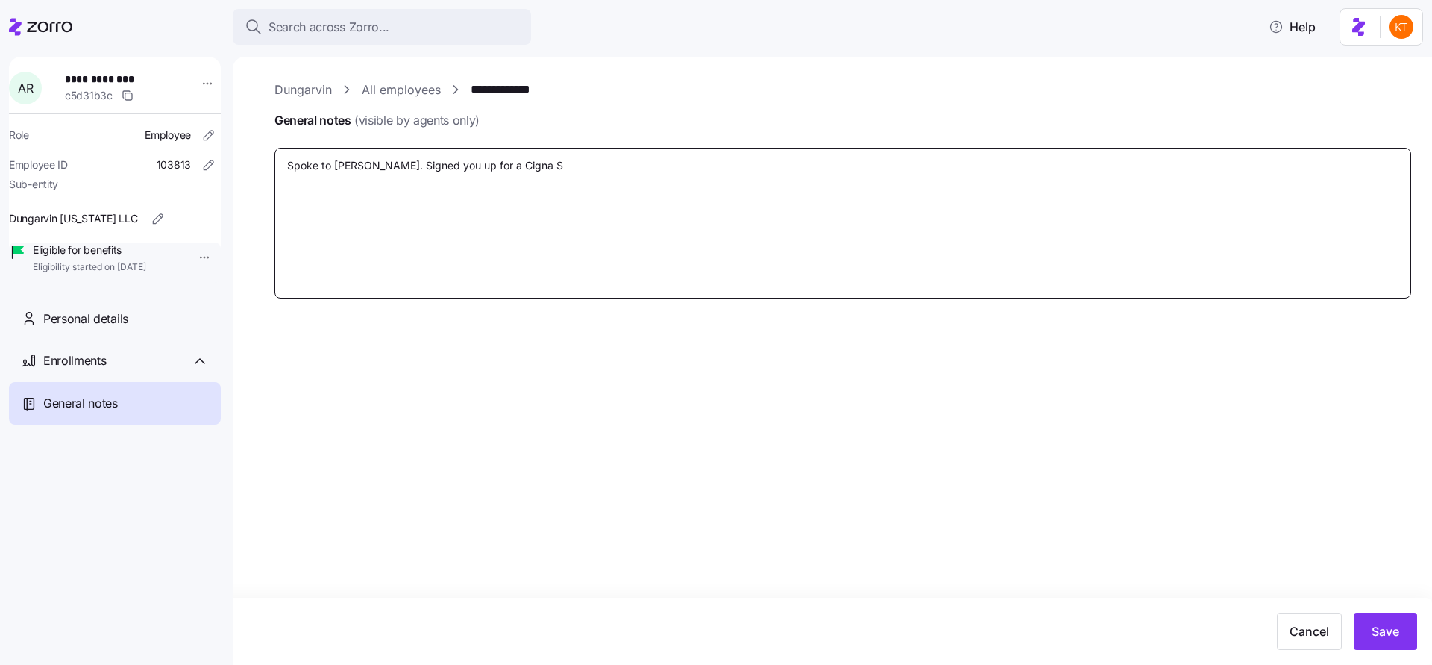
type textarea "x"
type textarea "Spoke to [PERSON_NAME]. Signed you up for a Cigna Su"
type textarea "x"
type textarea "Spoke to [PERSON_NAME]. Signed you up for a Cigna Sup"
type textarea "x"
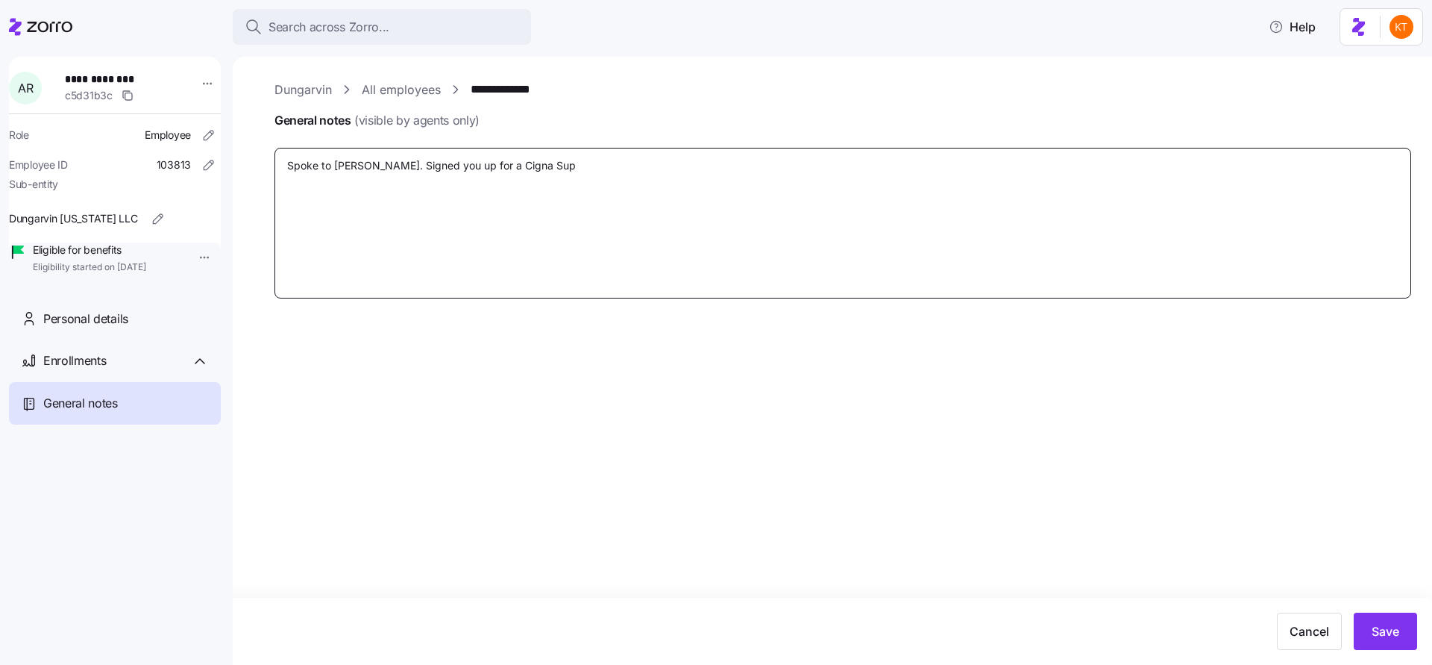
type textarea "Spoke to [PERSON_NAME]. Signed you up for a Cigna Supp"
type textarea "x"
type textarea "Spoke to [PERSON_NAME]. Signed you up for a Cigna Suppl"
type textarea "x"
type textarea "Spoke to [PERSON_NAME]. Signed you up for a Cigna Supple"
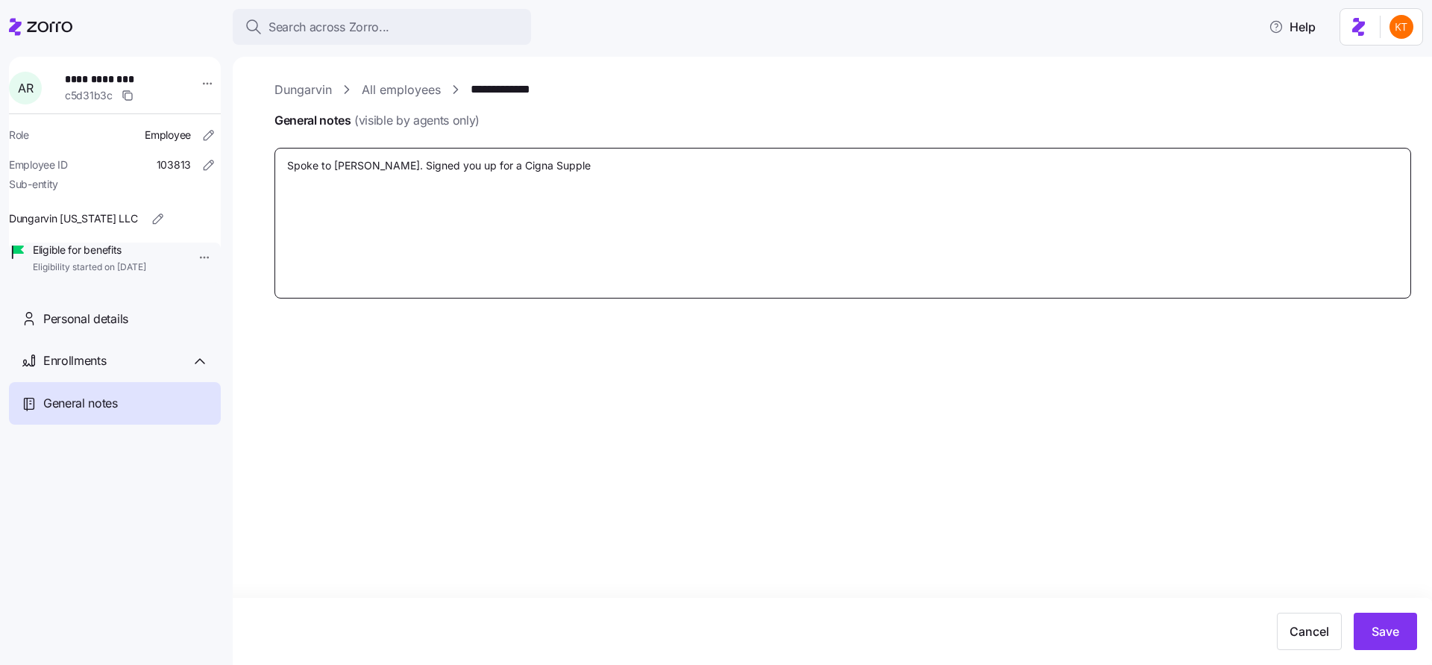
type textarea "x"
type textarea "Spoke to [PERSON_NAME]. Signed you up for a Cigna Supplem"
type textarea "x"
type textarea "Spoke to [PERSON_NAME]. Signed you up for a Cigna Supplemt"
type textarea "x"
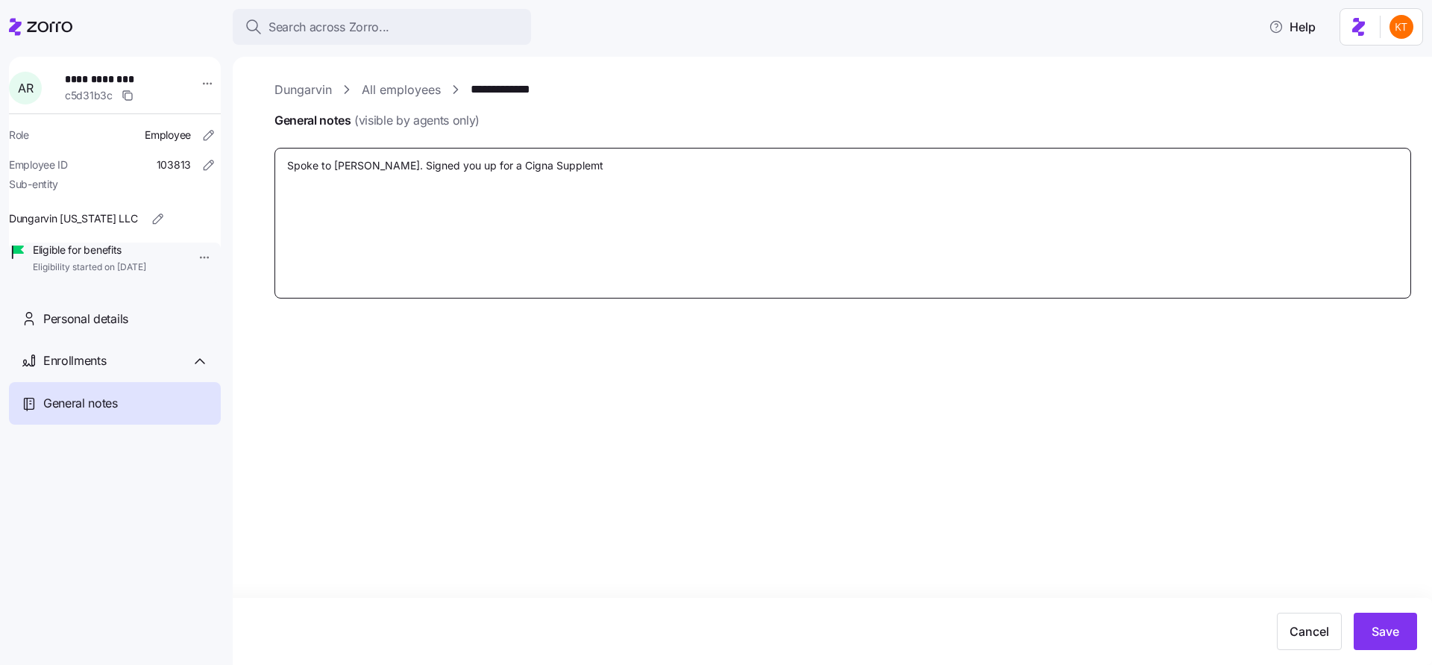
type textarea "Spoke to [PERSON_NAME]. Signed you up for a Cigna Supplemtn"
type textarea "x"
type textarea "Spoke to [PERSON_NAME]. Signed you up for a Cigna Supplemt"
type textarea "x"
type textarea "Spoke to [PERSON_NAME]. Signed you up for a Cigna Supplem"
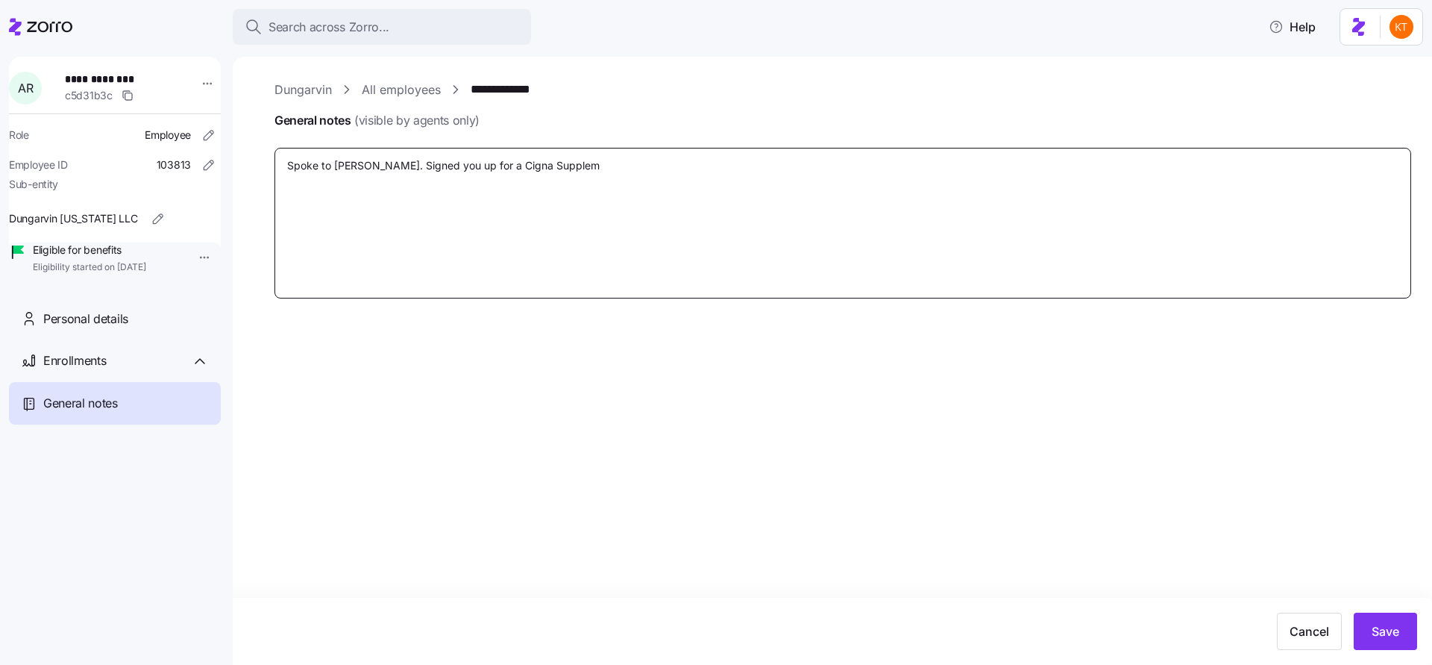
type textarea "x"
type textarea "Spoke to [PERSON_NAME]. Signed you up for a Cigna Suppleme"
type textarea "x"
type textarea "Spoke to [PERSON_NAME]. Signed you up for a Cigna Supplemen"
type textarea "x"
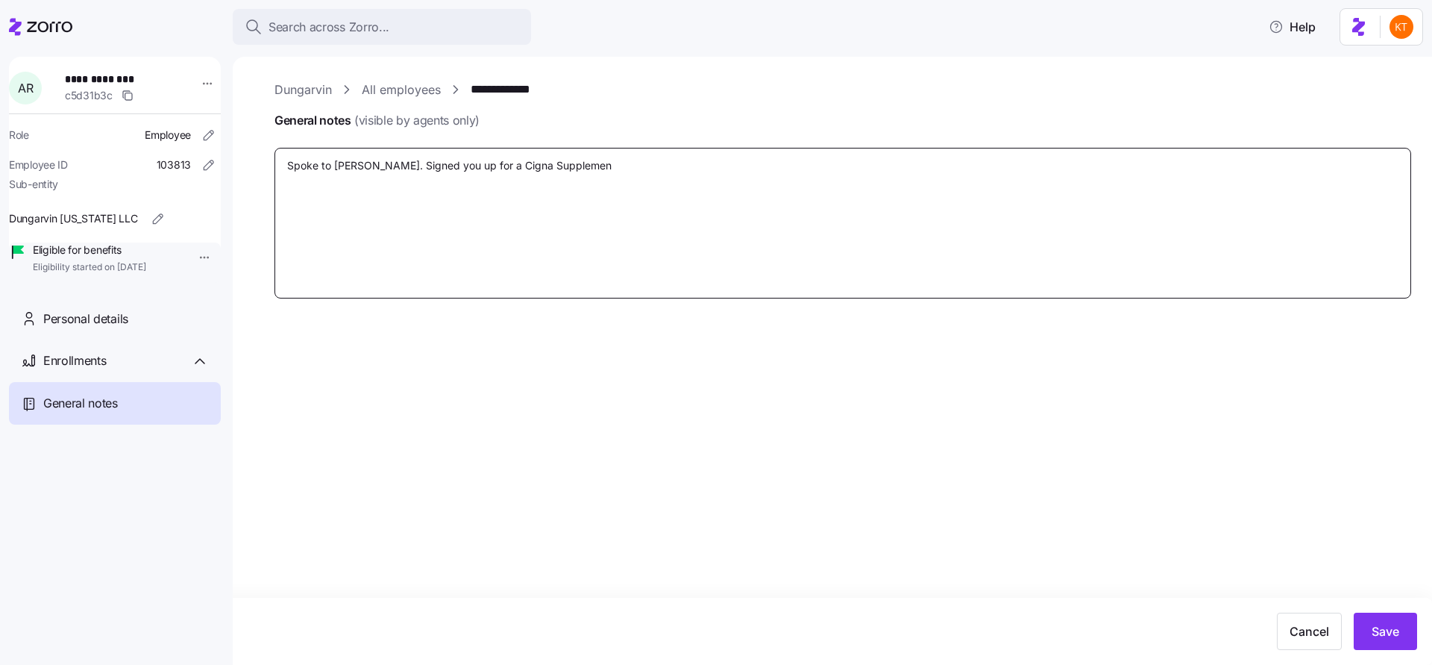
type textarea "Spoke to [PERSON_NAME]. Signed you up for a Cigna Supplement"
type textarea "x"
type textarea "Spoke to [PERSON_NAME]. Signed you up for a Cigna Supplement"
type textarea "x"
type textarea "Spoke to [PERSON_NAME]. Signed you up for a Cigna Supplement P"
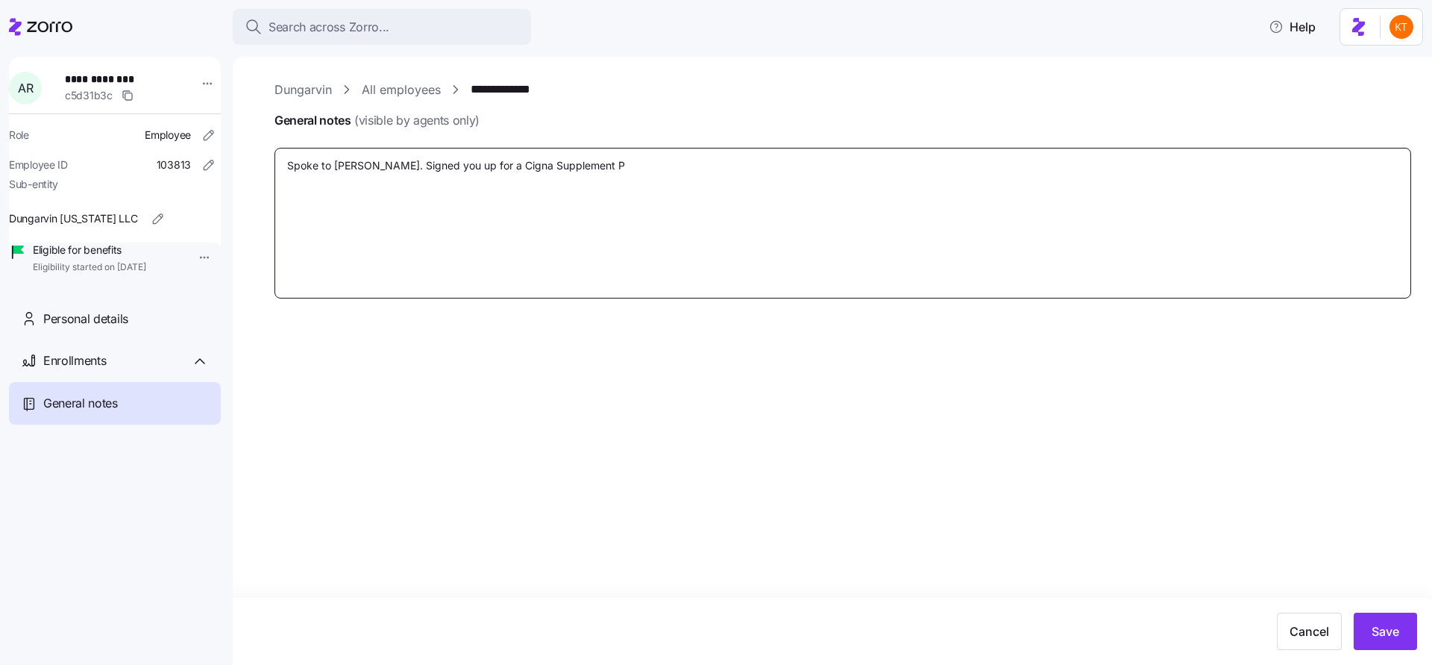
type textarea "x"
type textarea "Spoke to [PERSON_NAME]. Signed you up for a Cigna Supplement Pla"
type textarea "x"
type textarea "Spoke to [PERSON_NAME]. Signed you up for a Cigna Supplement Plan"
type textarea "x"
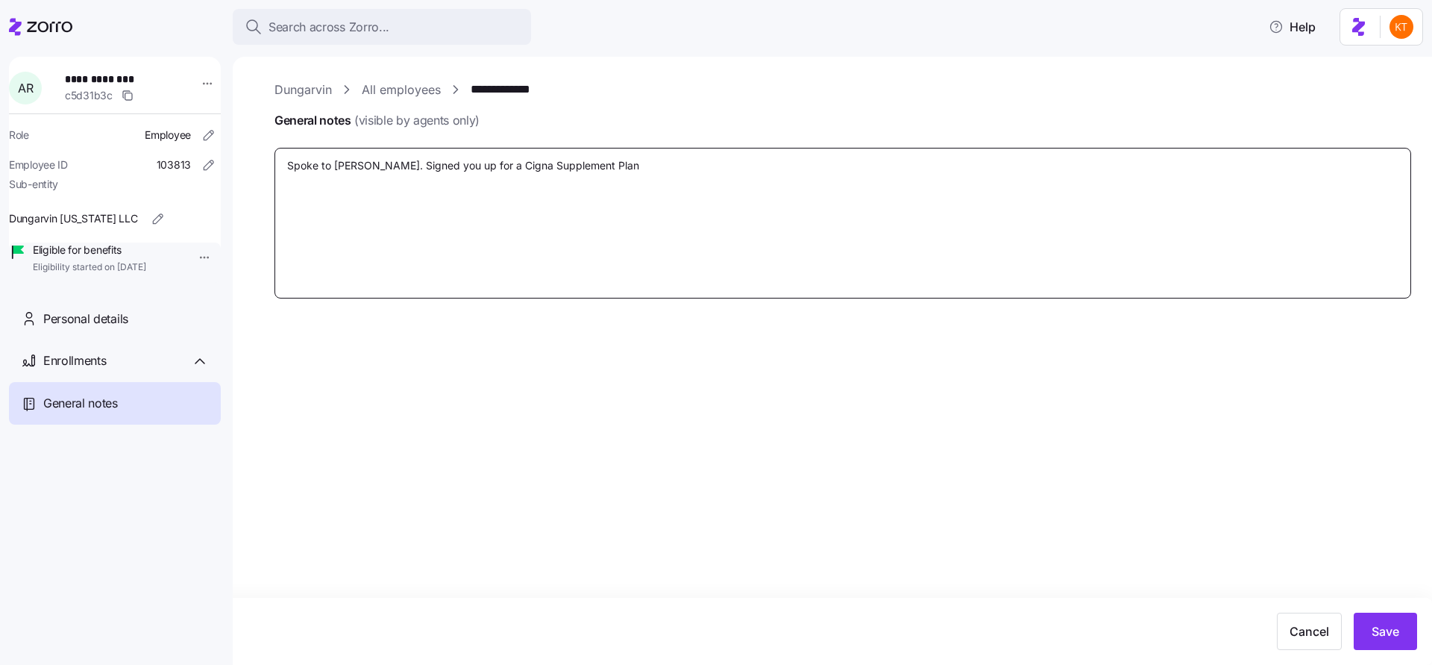
type textarea "Spoke to [PERSON_NAME]. Signed you up for a Cigna Supplement Plan."
type textarea "x"
type textarea "Spoke to [PERSON_NAME]. Signed you up for a Cigna Supplement Plan."
click at [1396, 635] on span "Save" at bounding box center [1386, 631] width 28 height 18
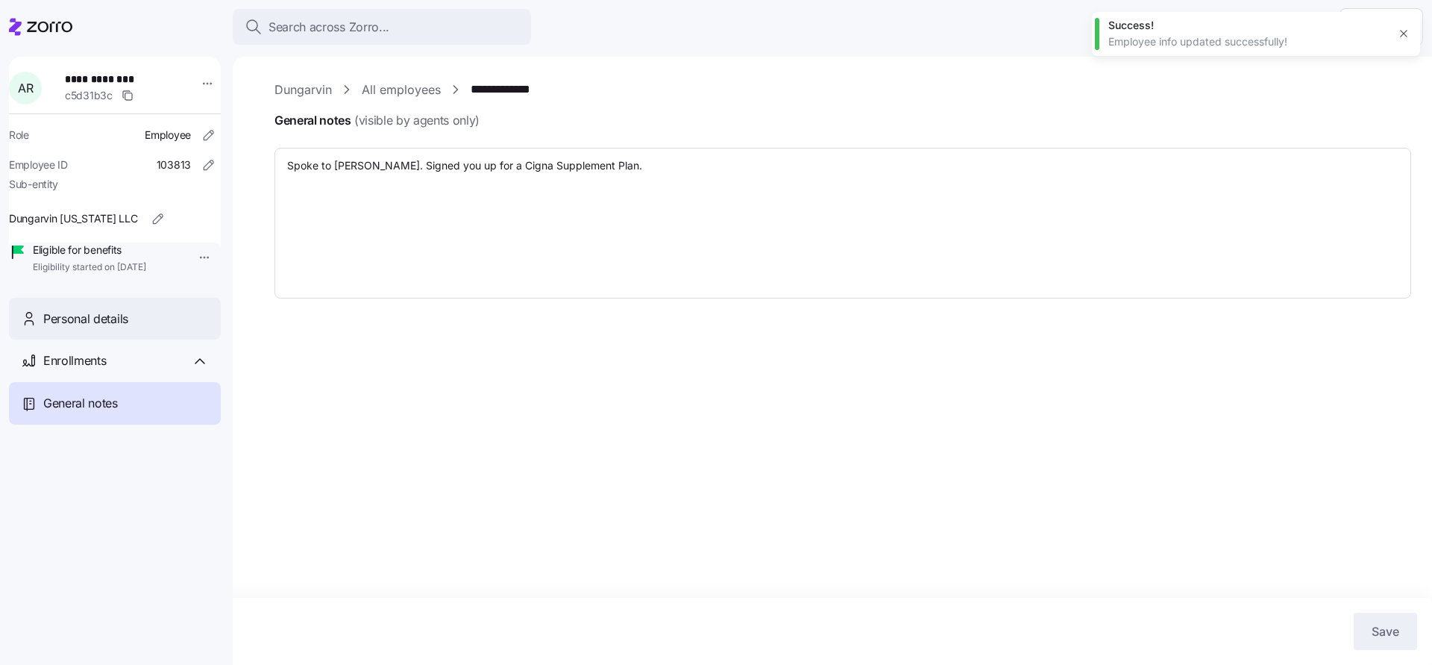
click at [173, 325] on div "Personal details" at bounding box center [115, 319] width 212 height 43
type textarea "x"
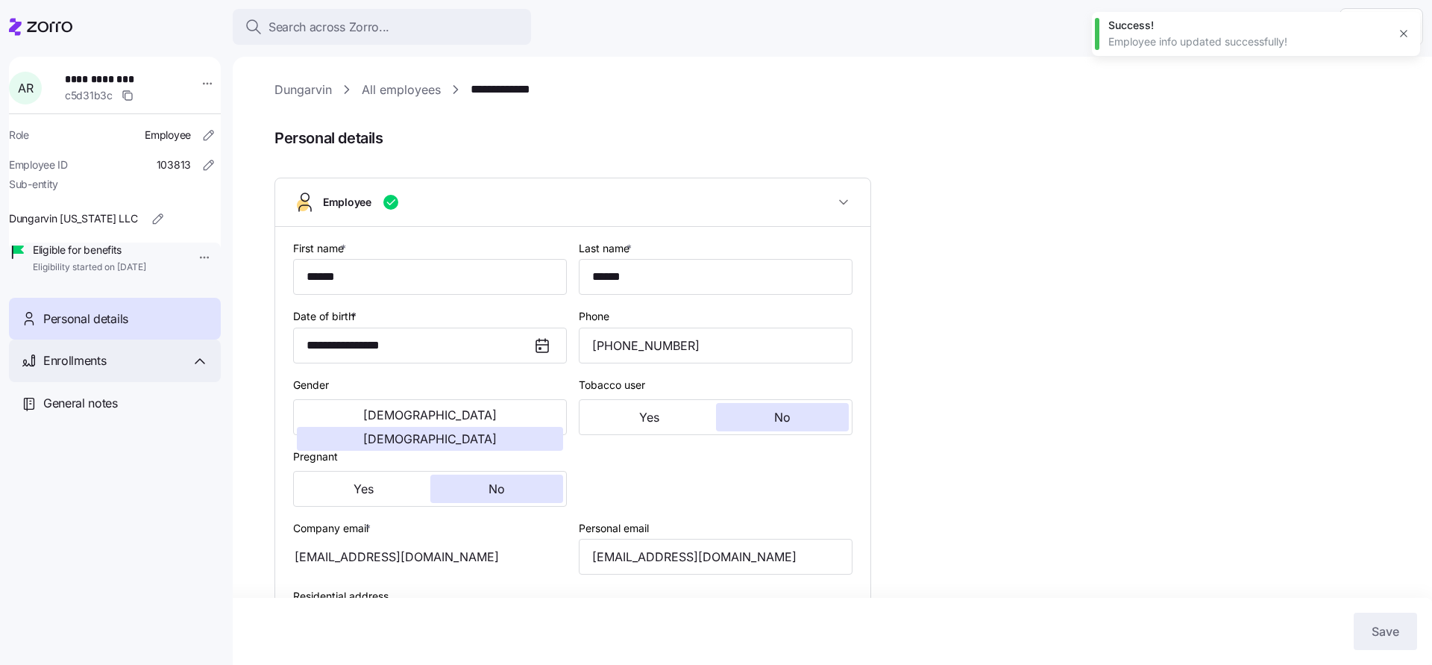
type input "IN"
click at [107, 364] on div "Enrollments" at bounding box center [115, 360] width 212 height 43
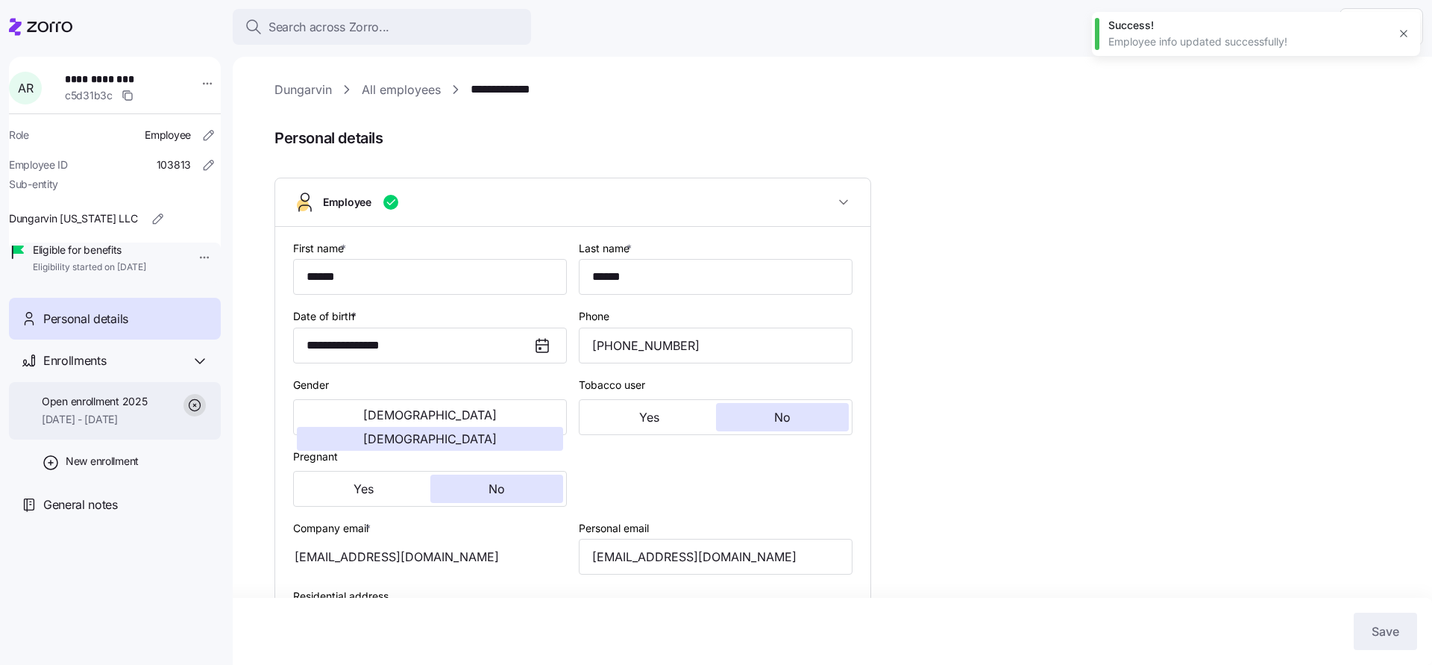
click at [98, 427] on span "[DATE] - [DATE]" at bounding box center [94, 419] width 105 height 15
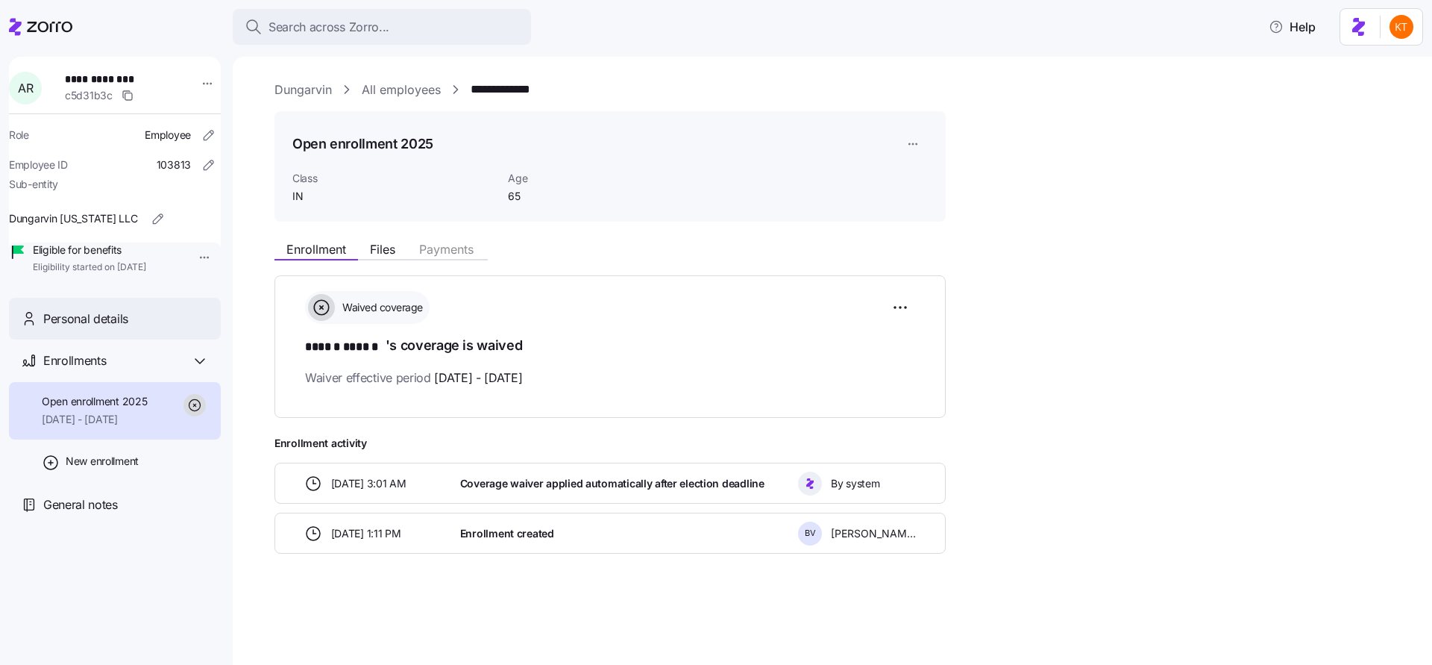
click at [113, 328] on span "Personal details" at bounding box center [85, 319] width 85 height 19
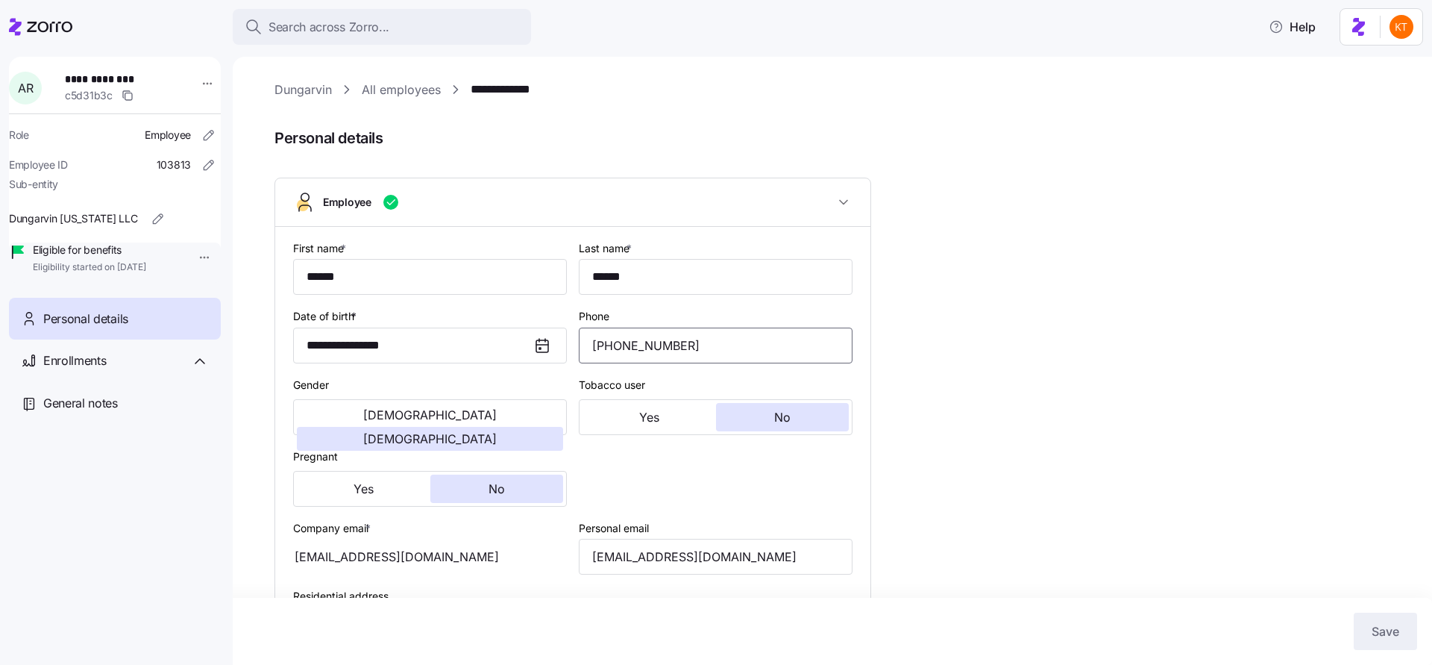
drag, startPoint x: 704, startPoint y: 350, endPoint x: 587, endPoint y: 342, distance: 117.4
click at [587, 342] on input "[PHONE_NUMBER]" at bounding box center [716, 345] width 274 height 36
click at [1088, 363] on div "**********" at bounding box center [843, 620] width 1137 height 1079
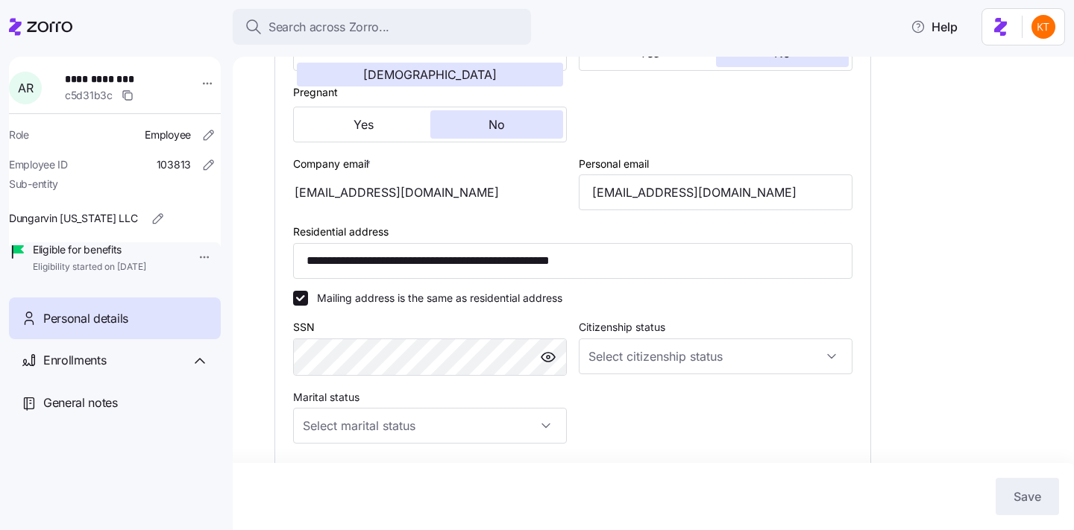
scroll to position [366, 0]
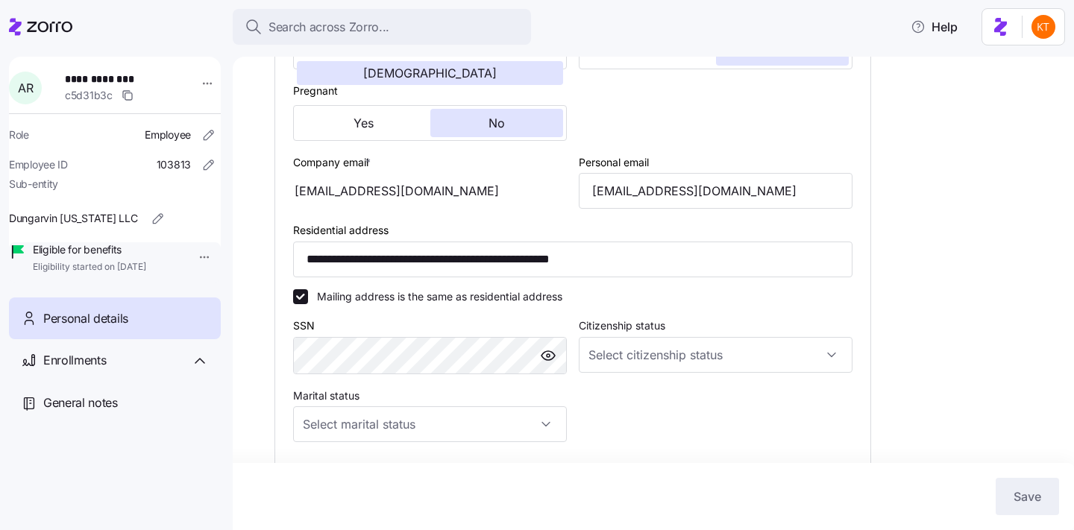
click at [87, 82] on span "**********" at bounding box center [117, 79] width 104 height 15
copy span "******"
click at [120, 80] on span "**********" at bounding box center [117, 79] width 104 height 15
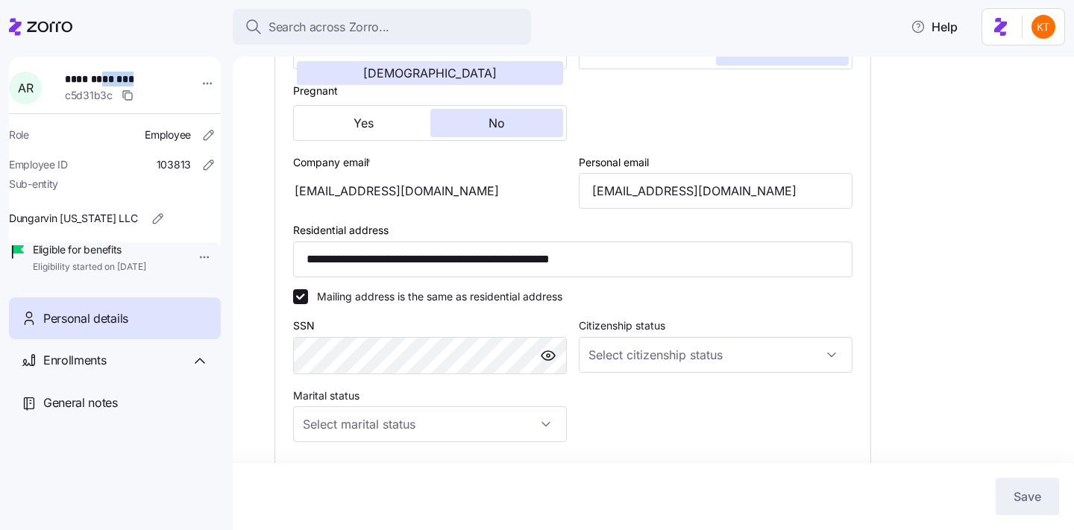
copy span "******"
click at [610, 204] on input "[EMAIL_ADDRESS][DOMAIN_NAME]" at bounding box center [716, 191] width 274 height 36
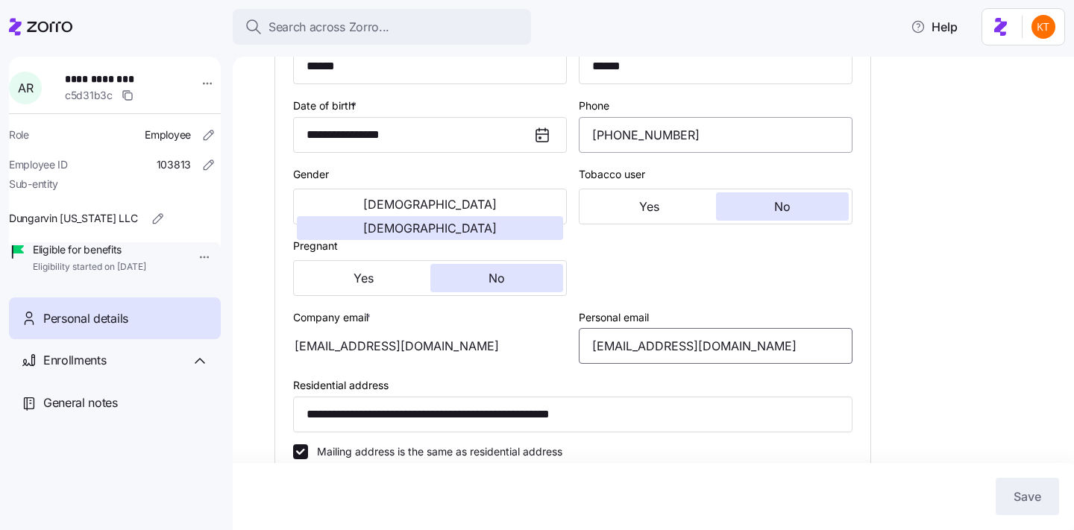
scroll to position [199, 0]
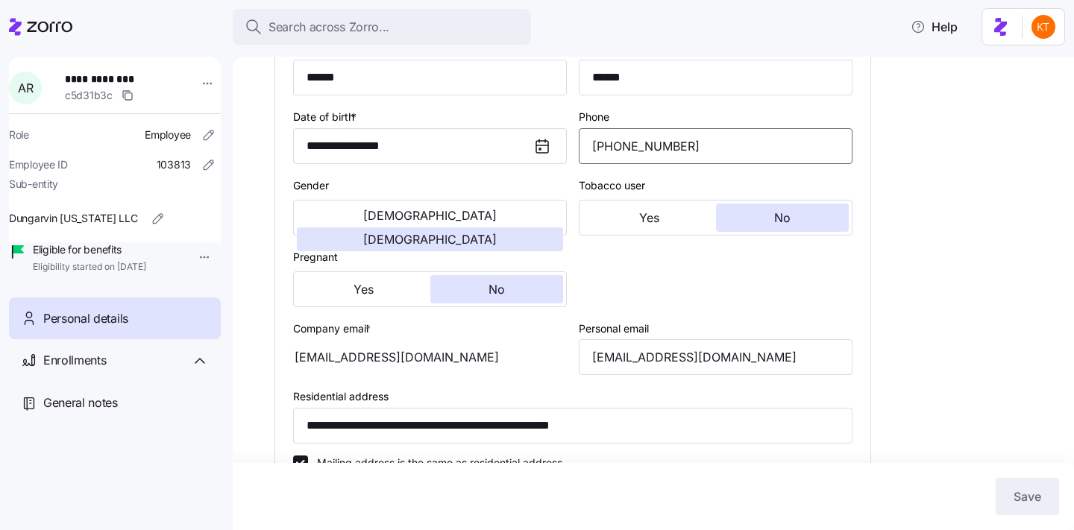
click at [636, 160] on input "[PHONE_NUMBER]" at bounding box center [716, 146] width 274 height 36
click at [941, 168] on div "**********" at bounding box center [664, 420] width 779 height 1079
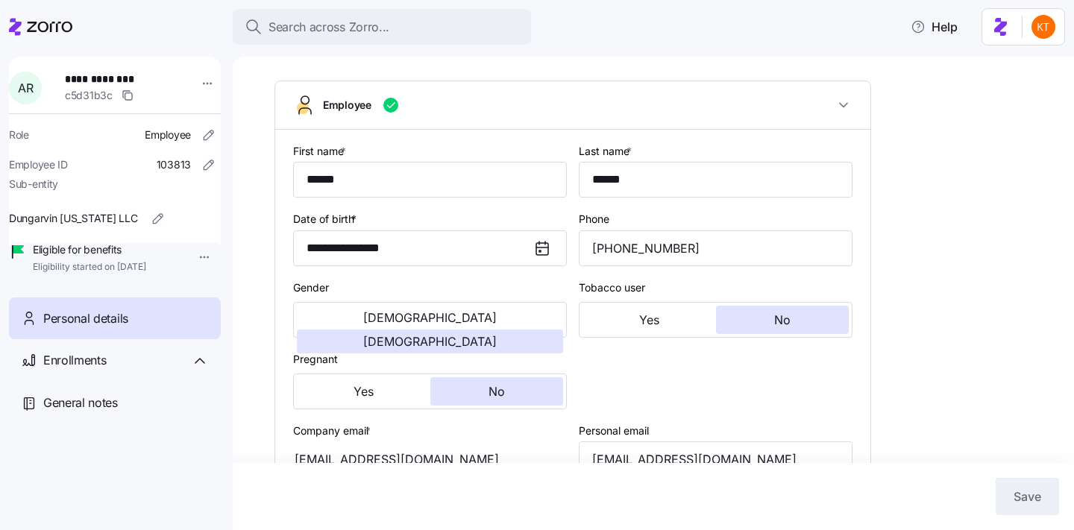
scroll to position [0, 0]
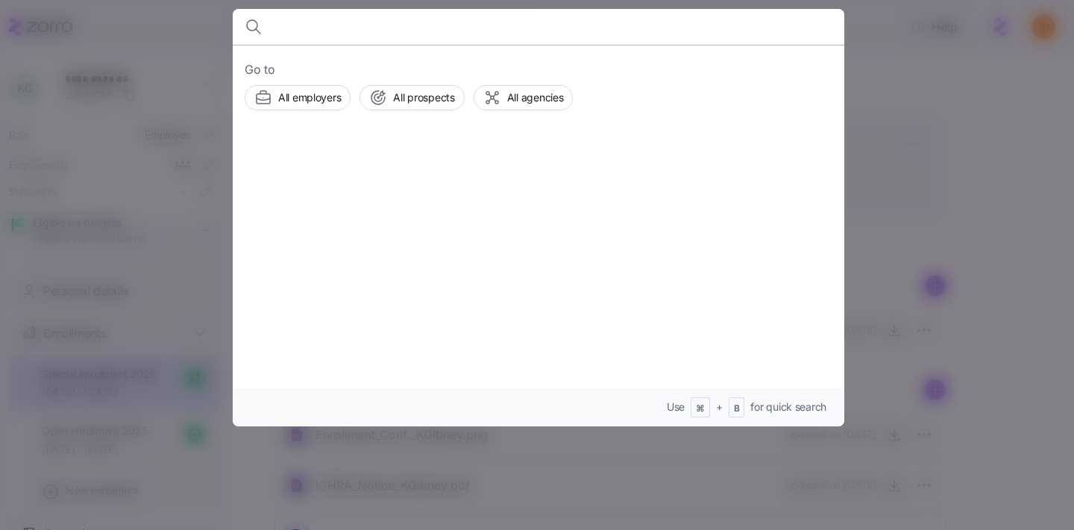
scroll to position [34, 0]
